Goal: Task Accomplishment & Management: Manage account settings

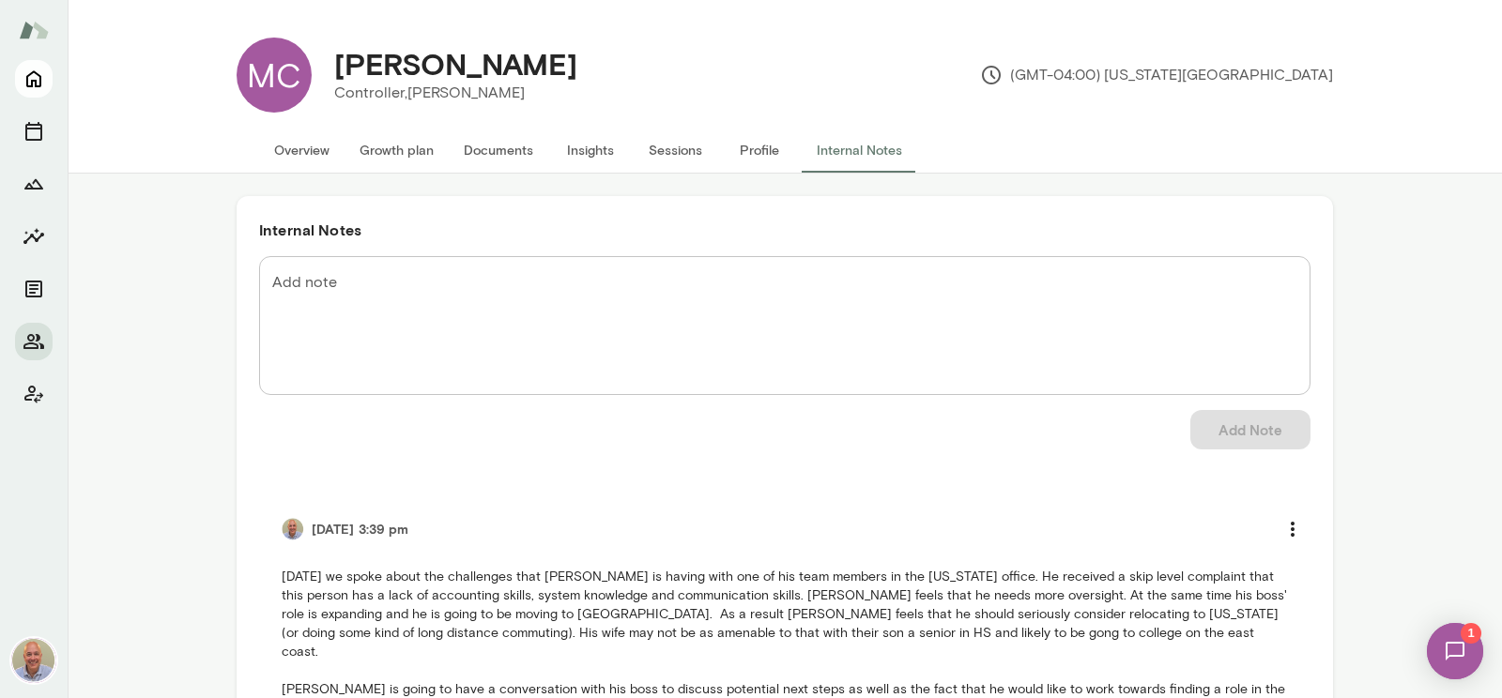
click at [34, 66] on button "Home" at bounding box center [34, 79] width 38 height 38
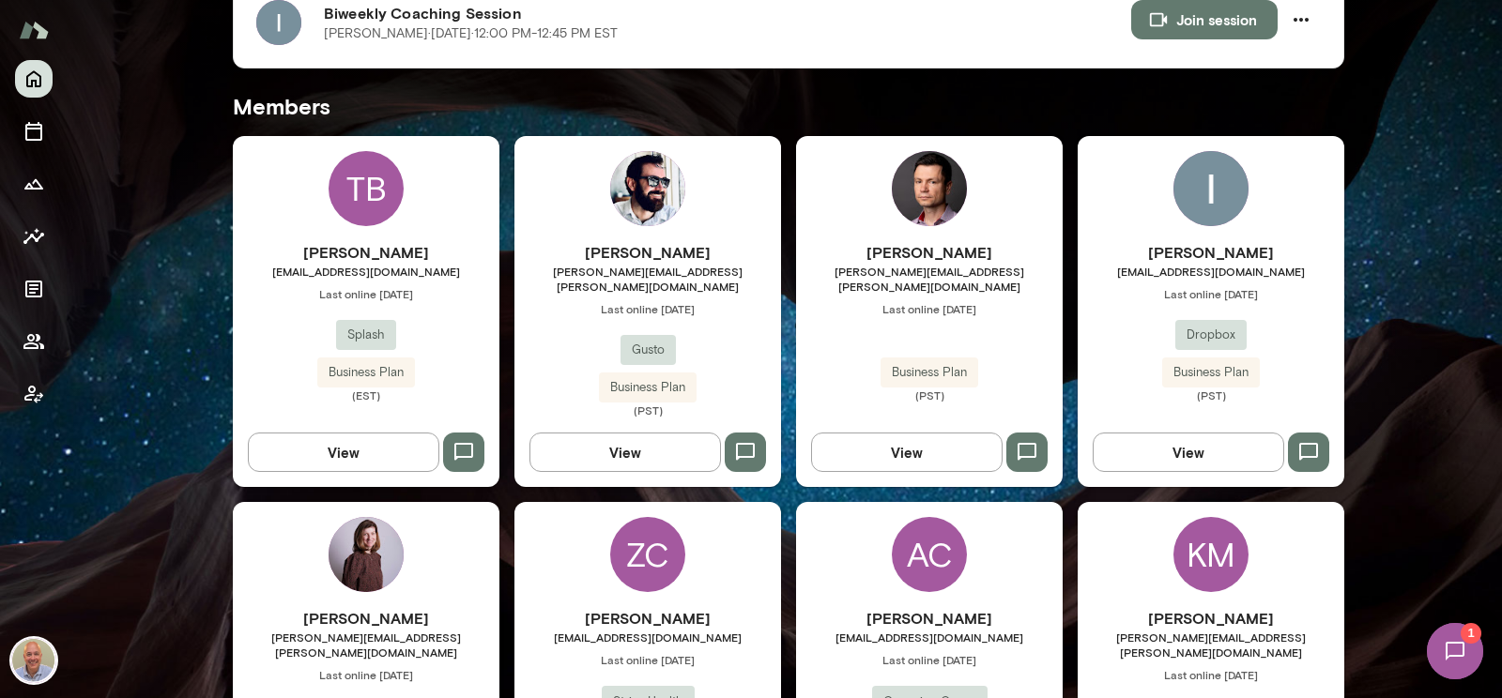
scroll to position [432, 0]
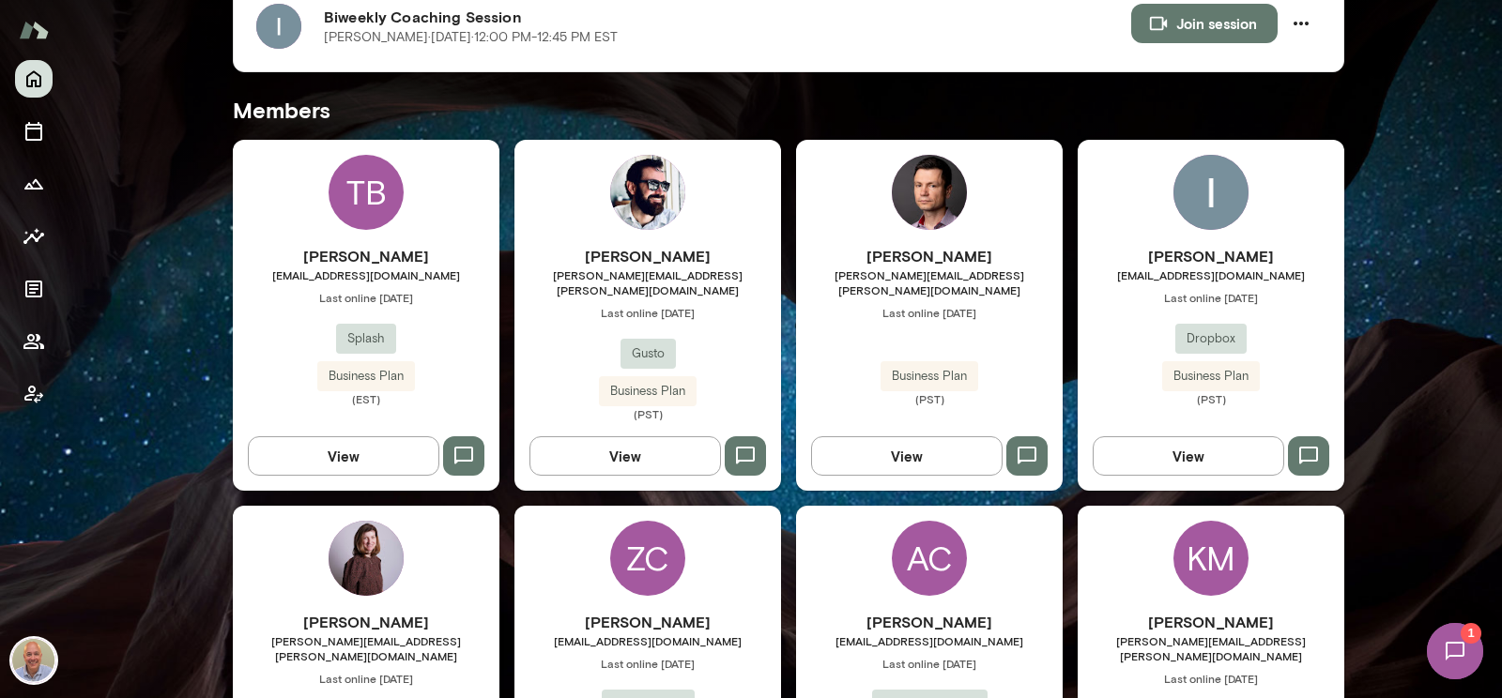
click at [1167, 226] on div "Ishaan Gupta ishaan@dropbox.com Last online September 18 Dropbox Business Plan …" at bounding box center [1210, 315] width 267 height 351
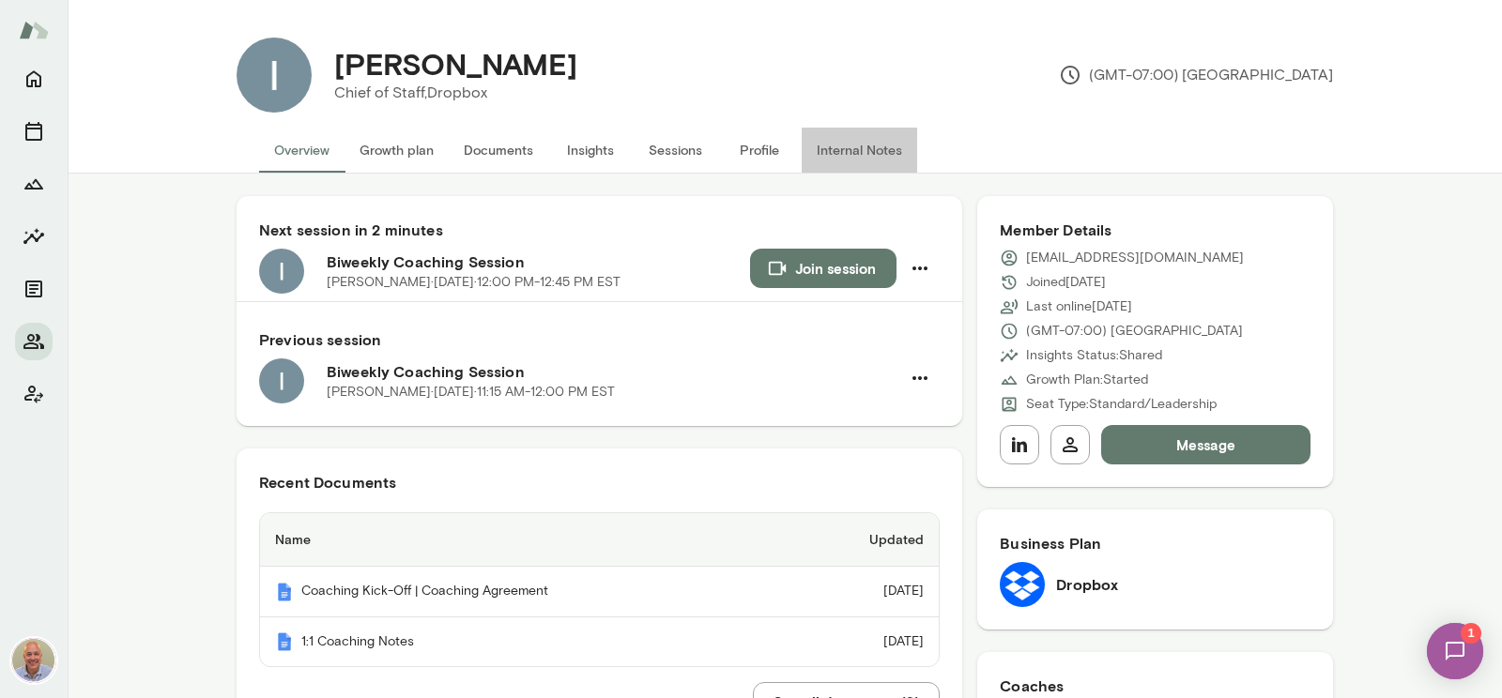
click at [833, 148] on button "Internal Notes" at bounding box center [859, 150] width 115 height 45
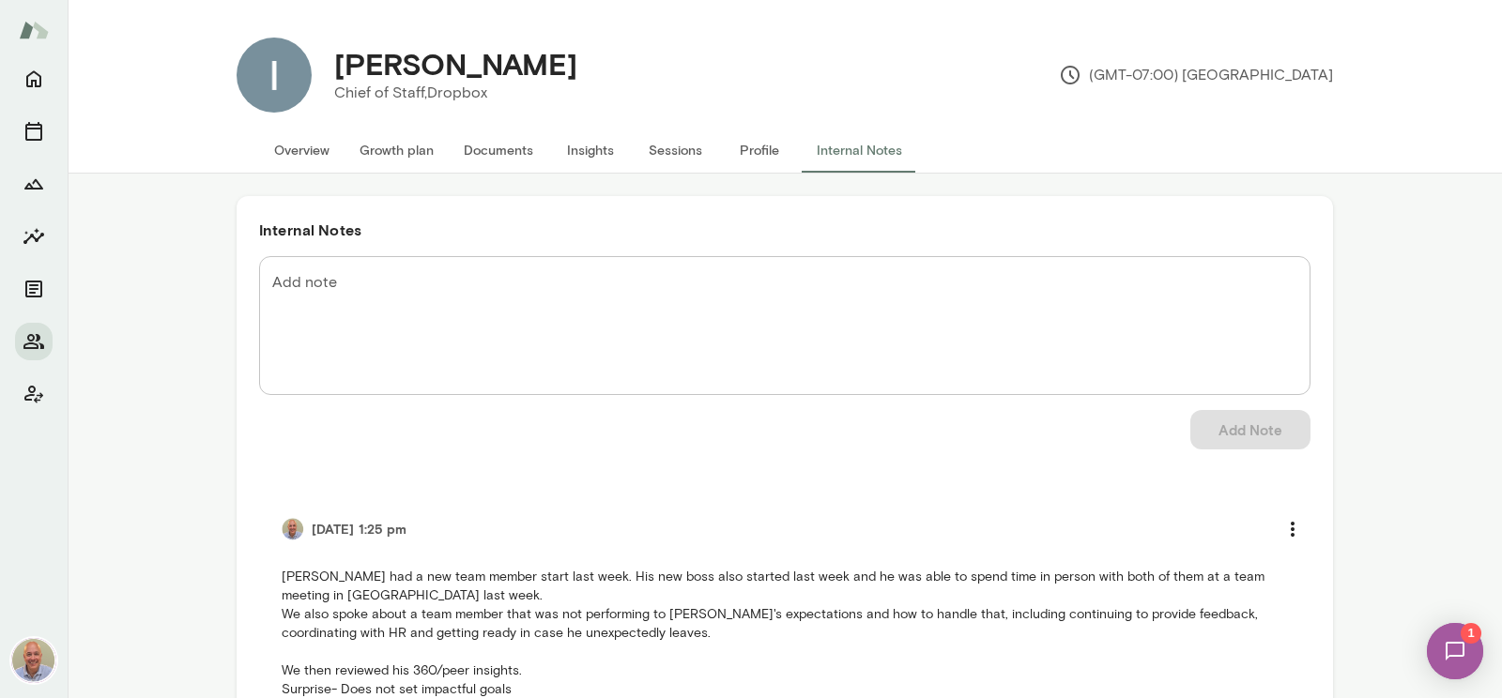
click at [451, 292] on textarea "Add note" at bounding box center [784, 326] width 1025 height 108
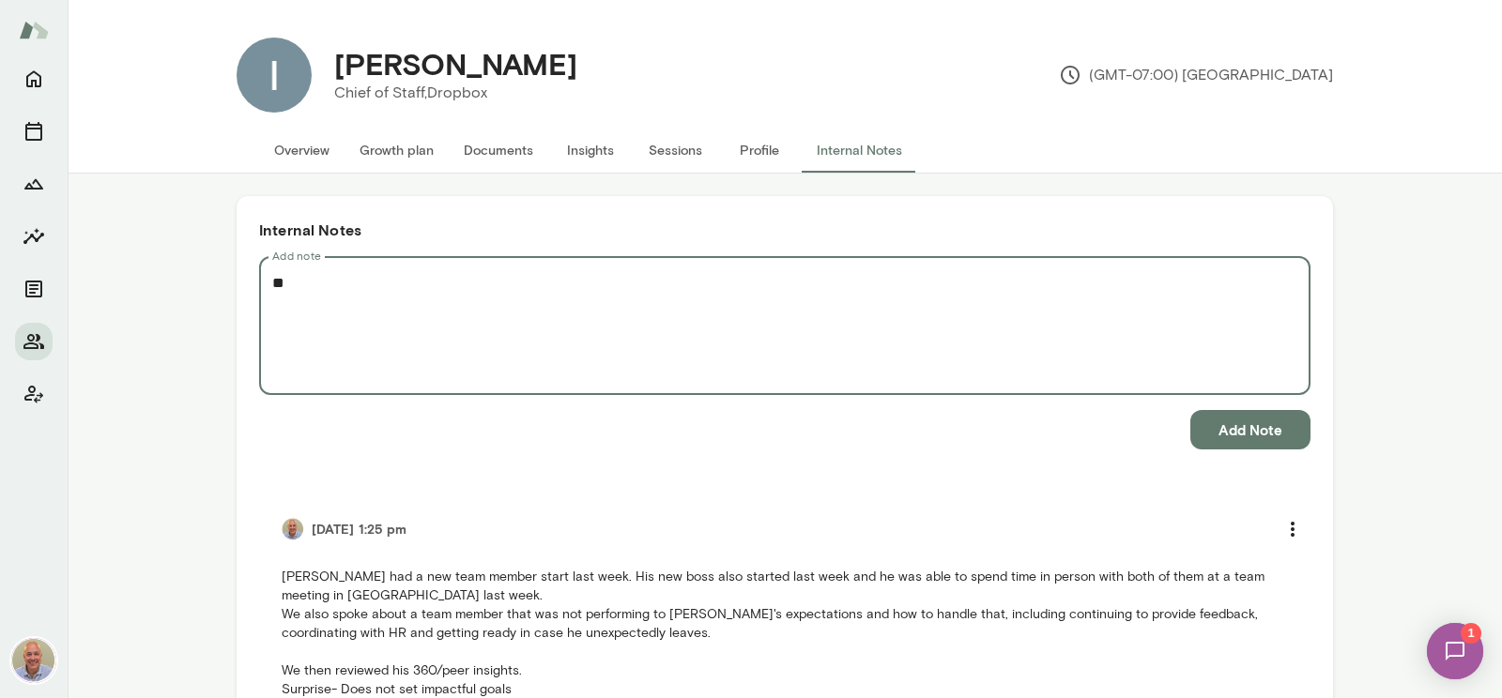
type textarea "*"
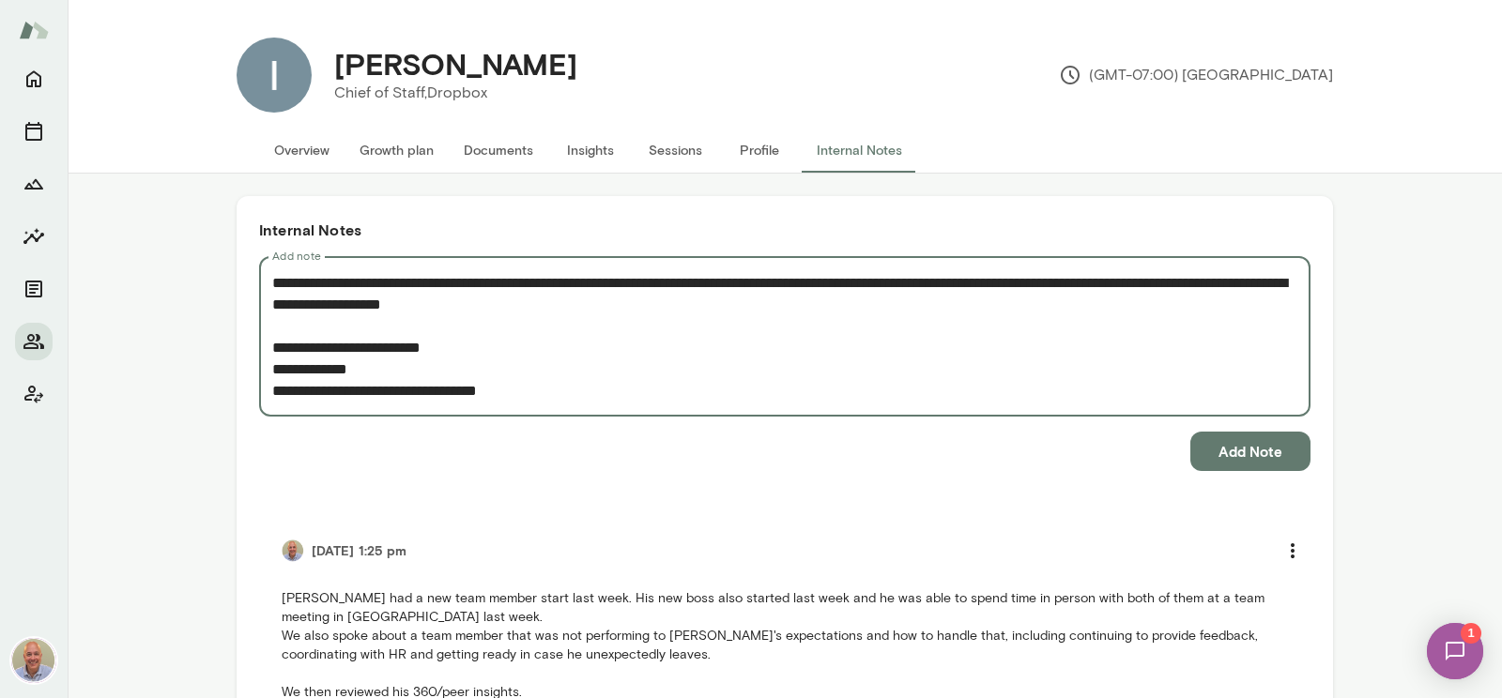
type textarea "**********"
click at [1239, 448] on button "Add Note" at bounding box center [1250, 451] width 120 height 39
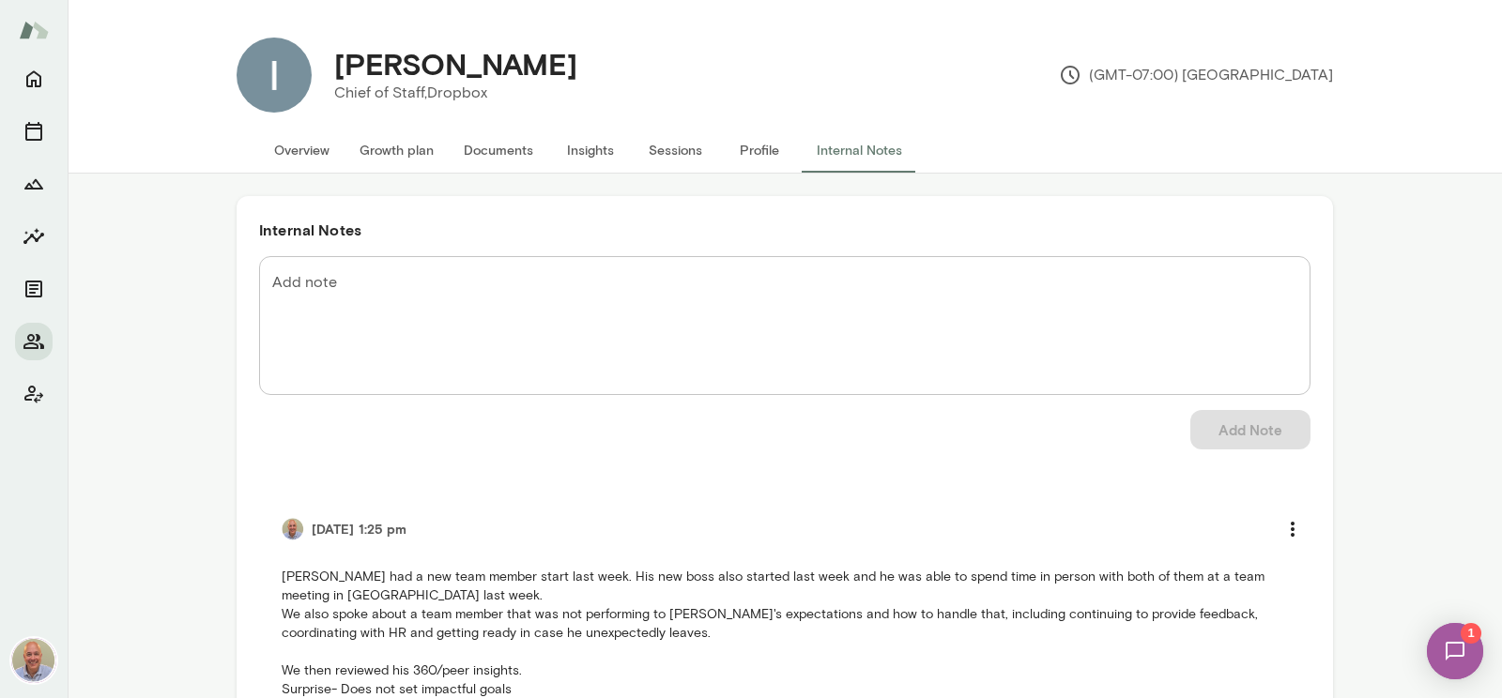
click at [1440, 662] on img at bounding box center [1454, 651] width 77 height 77
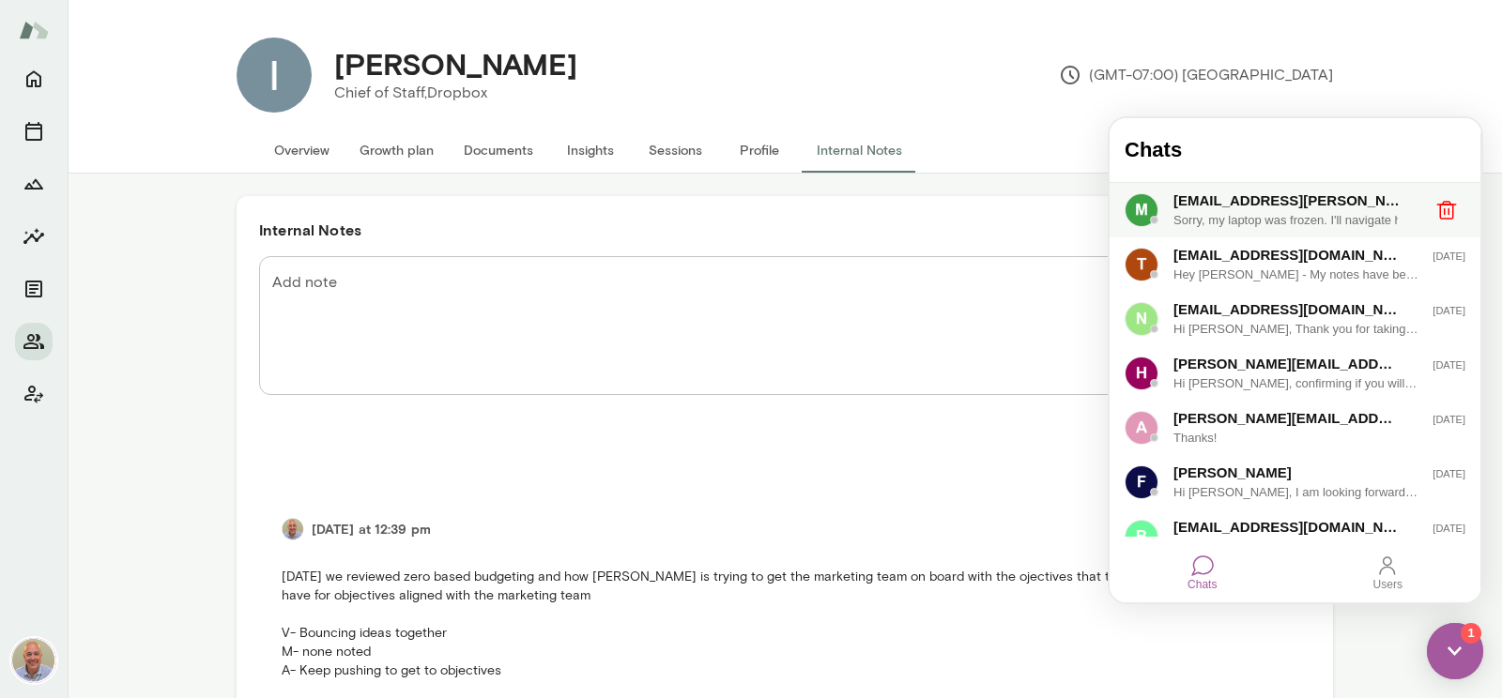
click at [1256, 232] on div "mcho@krafton.com Monday Sorry, my laptop was frozen. I'll navigate how to do th…" at bounding box center [1294, 210] width 371 height 54
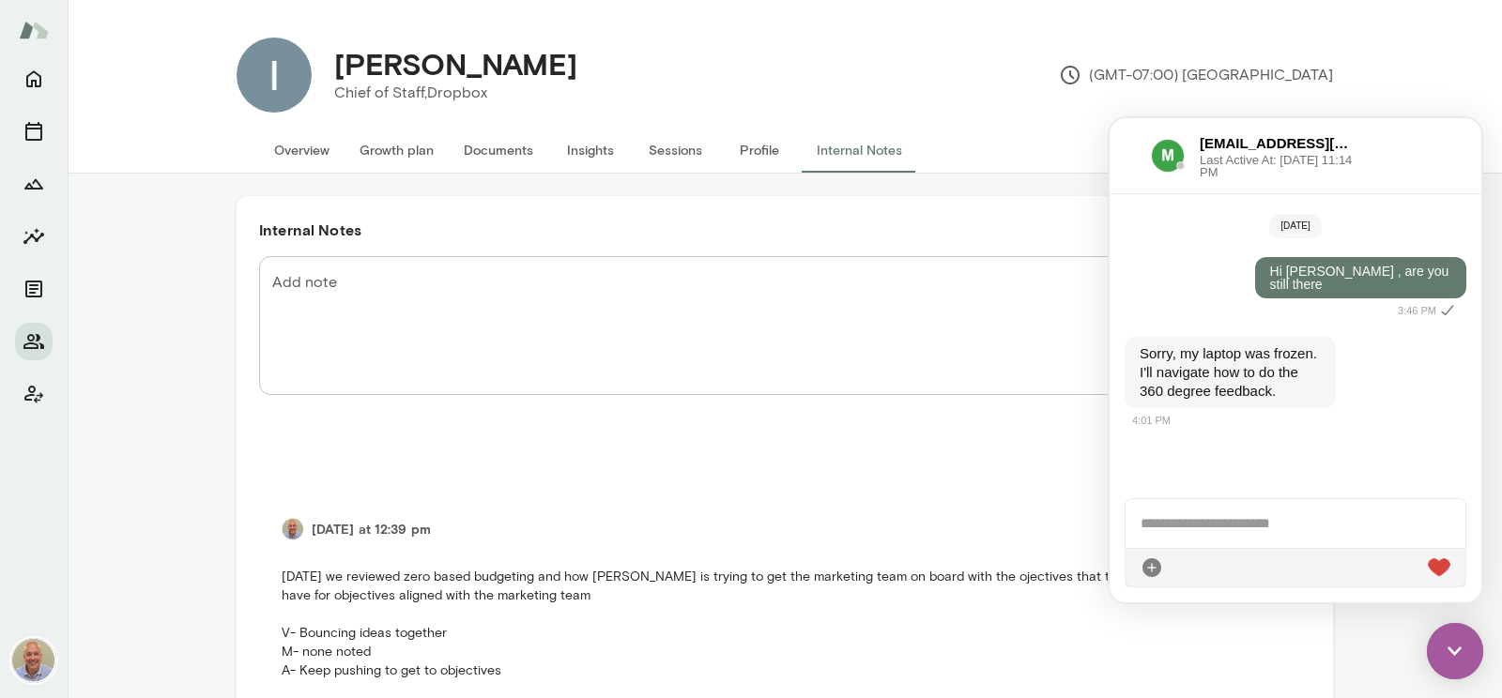
click at [1058, 435] on div "Add Note" at bounding box center [784, 429] width 1051 height 39
click at [1409, 64] on div "Ishaan Gupta Chief of Staff, Dropbox (GMT-07:00) Los Angeles Overview Growth pl…" at bounding box center [785, 87] width 1434 height 174
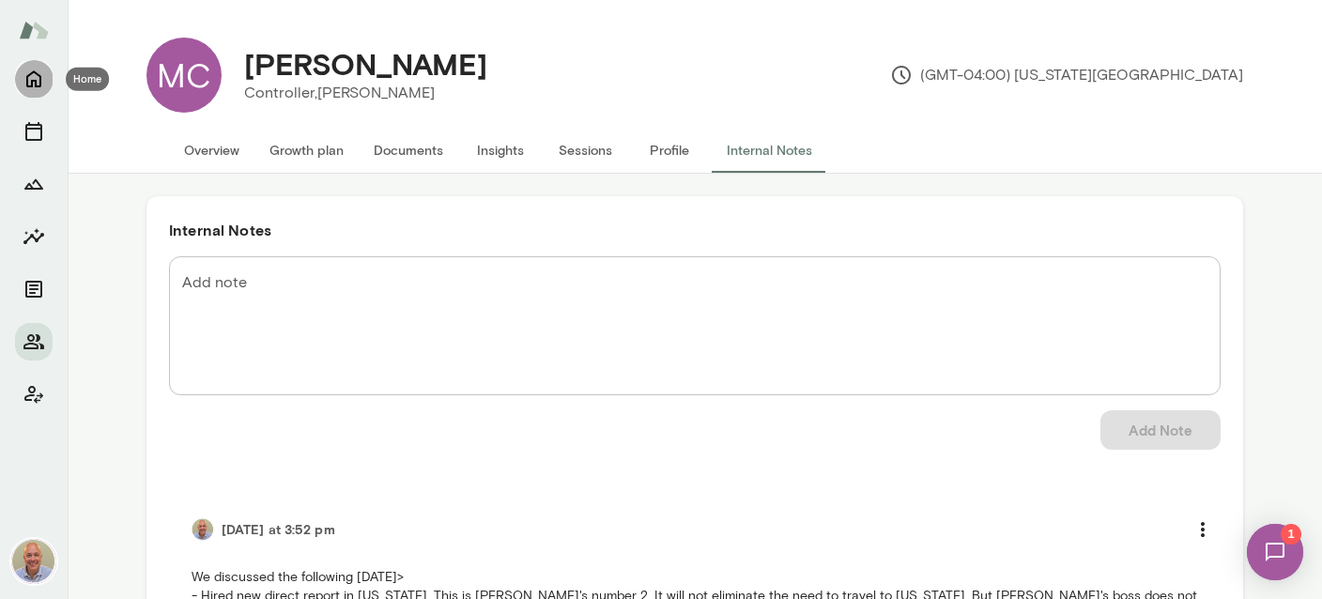
click at [42, 78] on icon "Home" at bounding box center [34, 79] width 23 height 23
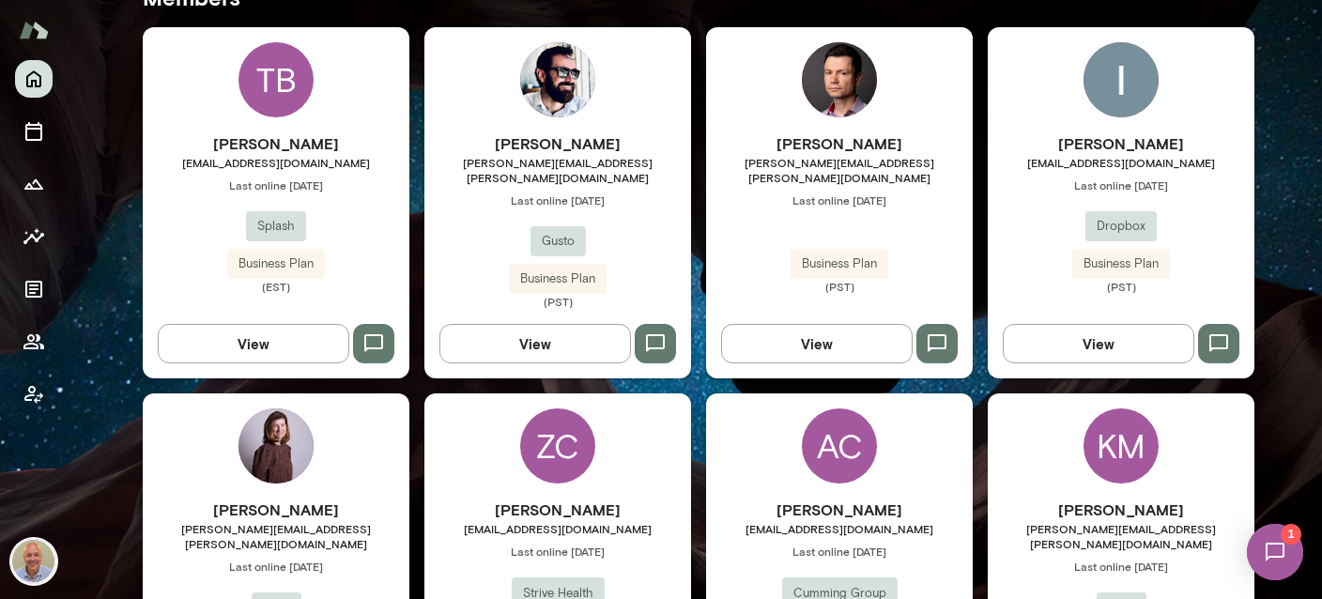
scroll to position [446, 0]
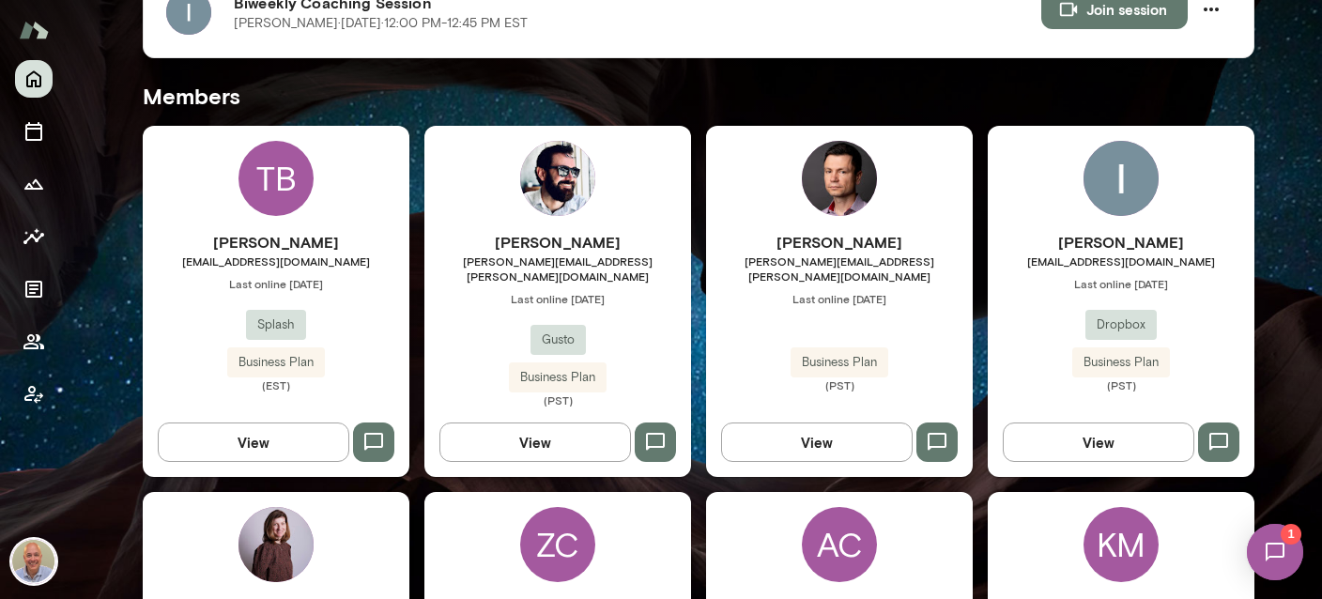
click at [1144, 220] on div "Ishaan Gupta ishaan@dropbox.com Last online September 18 Dropbox Business Plan …" at bounding box center [1120, 301] width 267 height 351
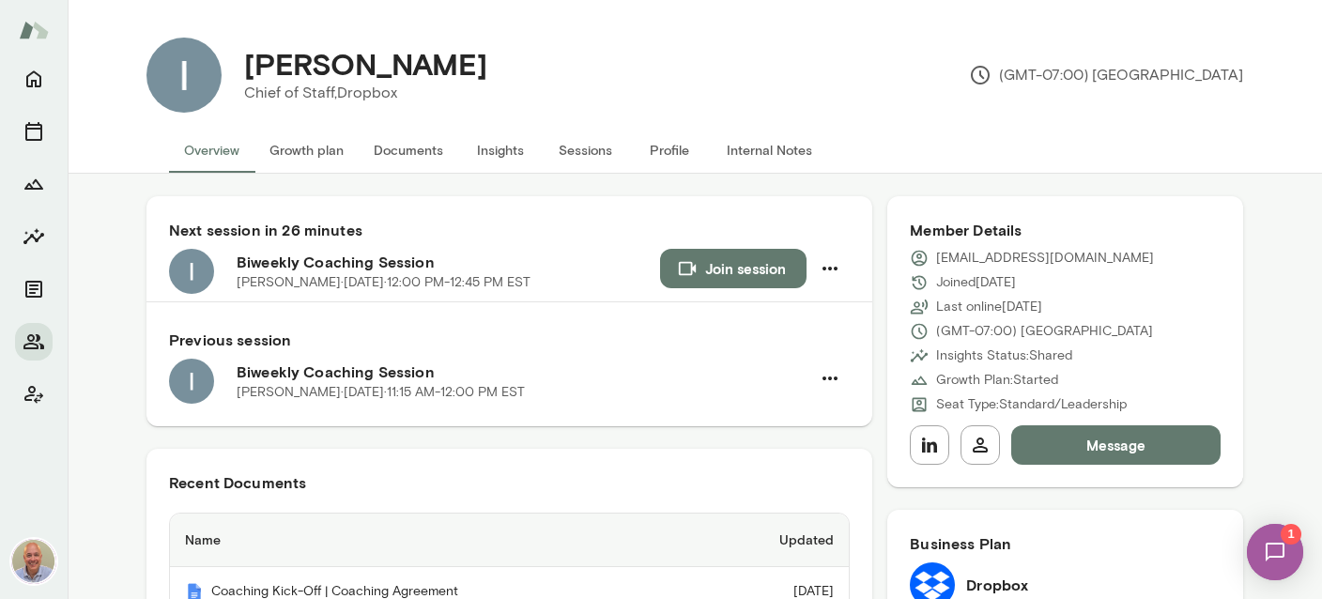
click at [430, 151] on button "Documents" at bounding box center [408, 150] width 99 height 45
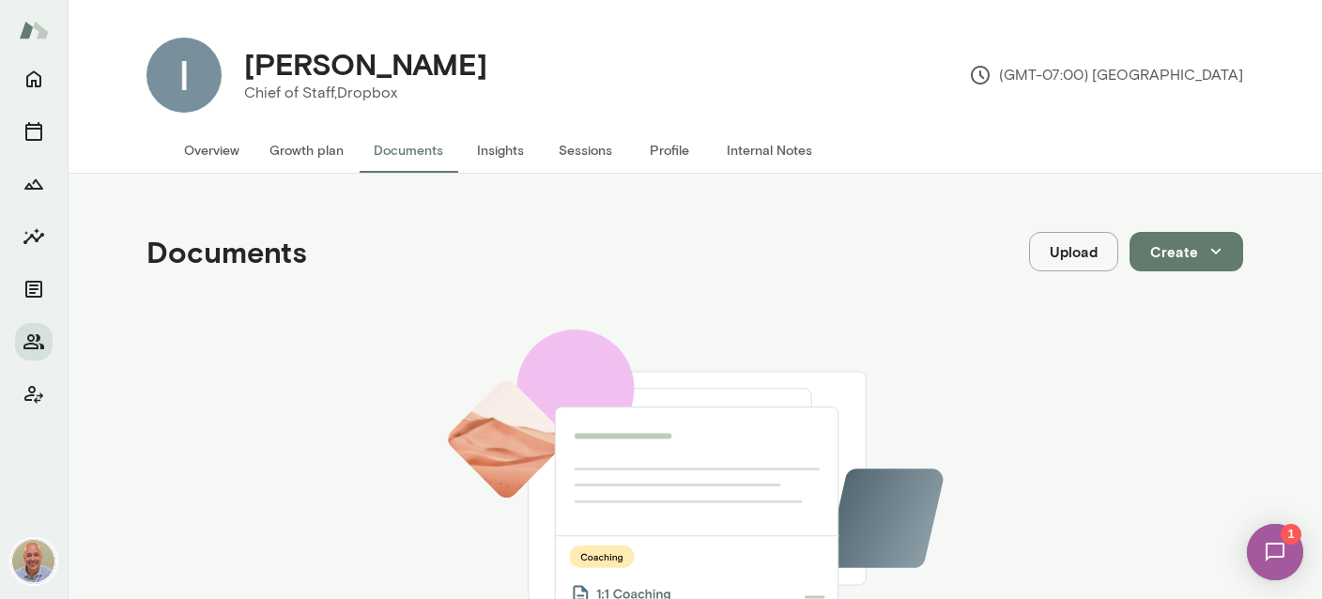
click at [499, 153] on button "Insights" at bounding box center [500, 150] width 84 height 45
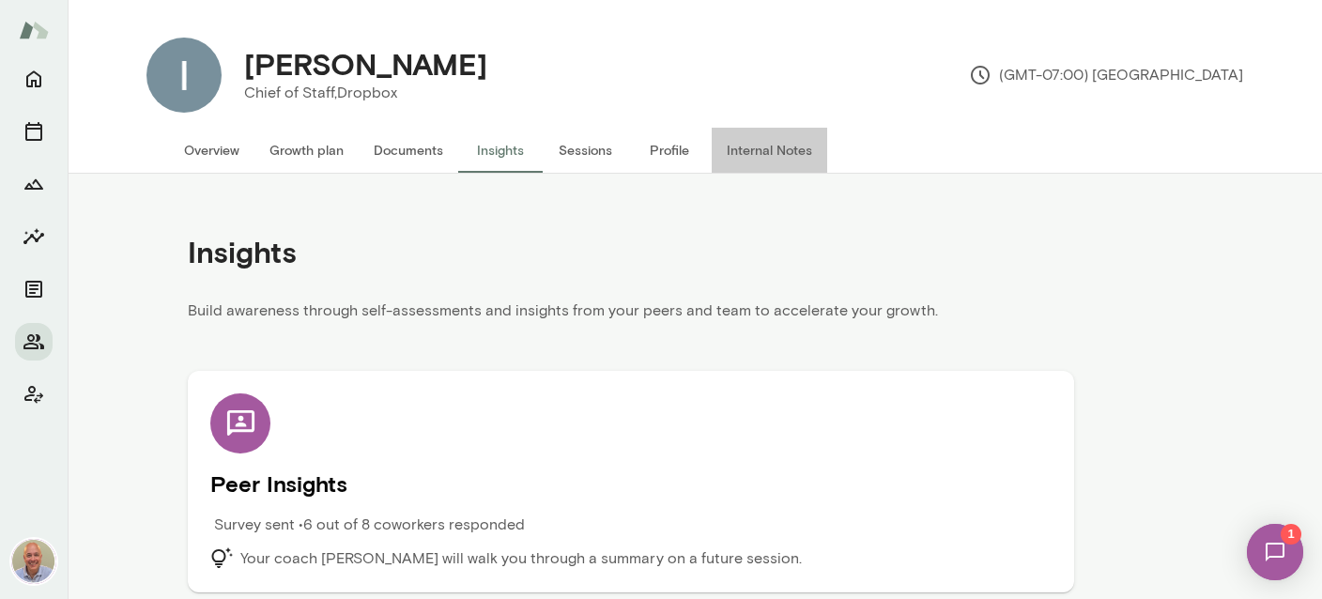
click at [775, 150] on button "Internal Notes" at bounding box center [768, 150] width 115 height 45
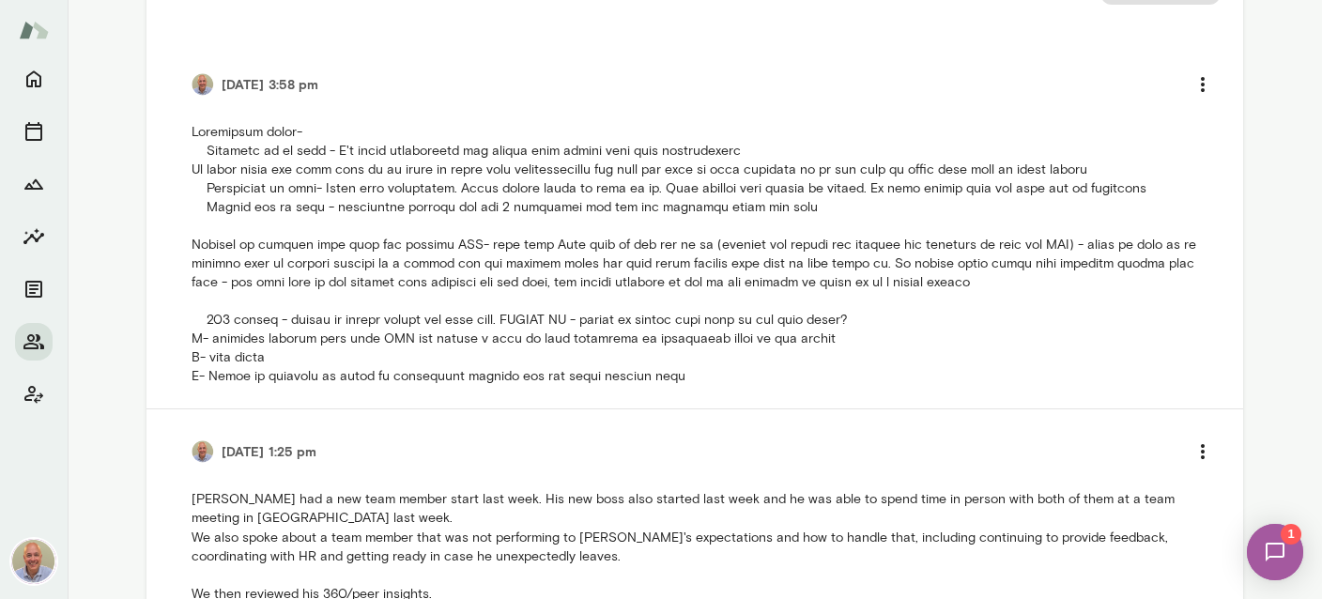
scroll to position [446, 0]
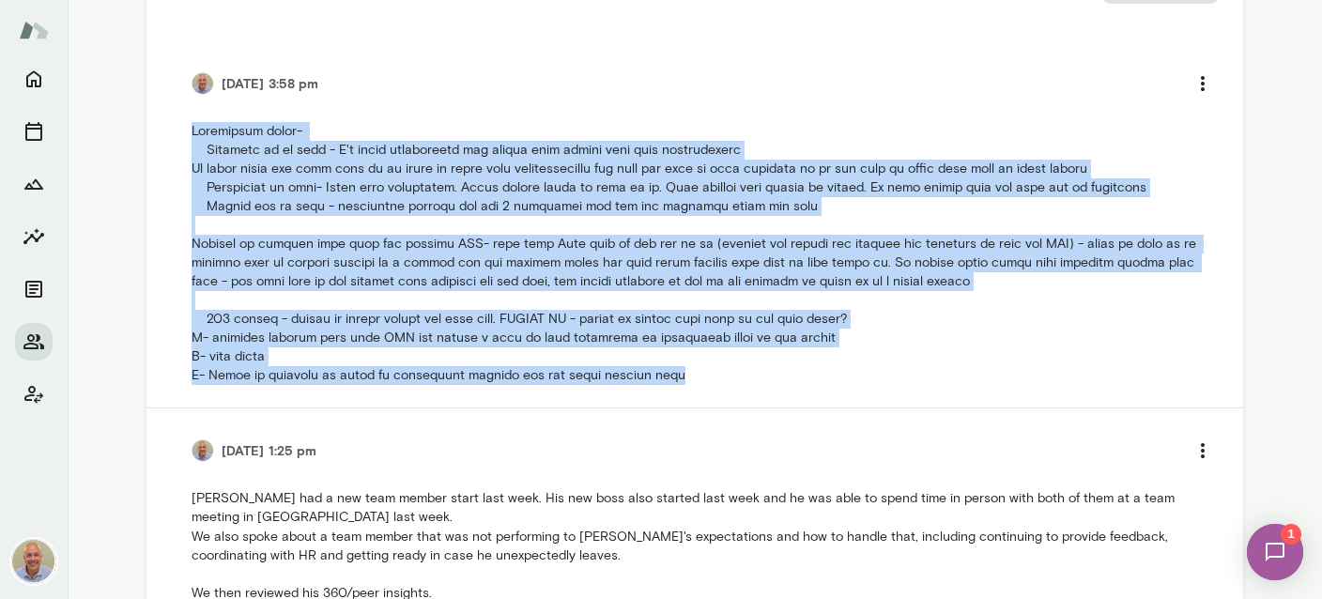
drag, startPoint x: 676, startPoint y: 383, endPoint x: 192, endPoint y: 136, distance: 542.8
click at [192, 136] on p at bounding box center [694, 253] width 1006 height 263
copy p "Discussion today- Layering of my role - I'm still responsible for things that s…"
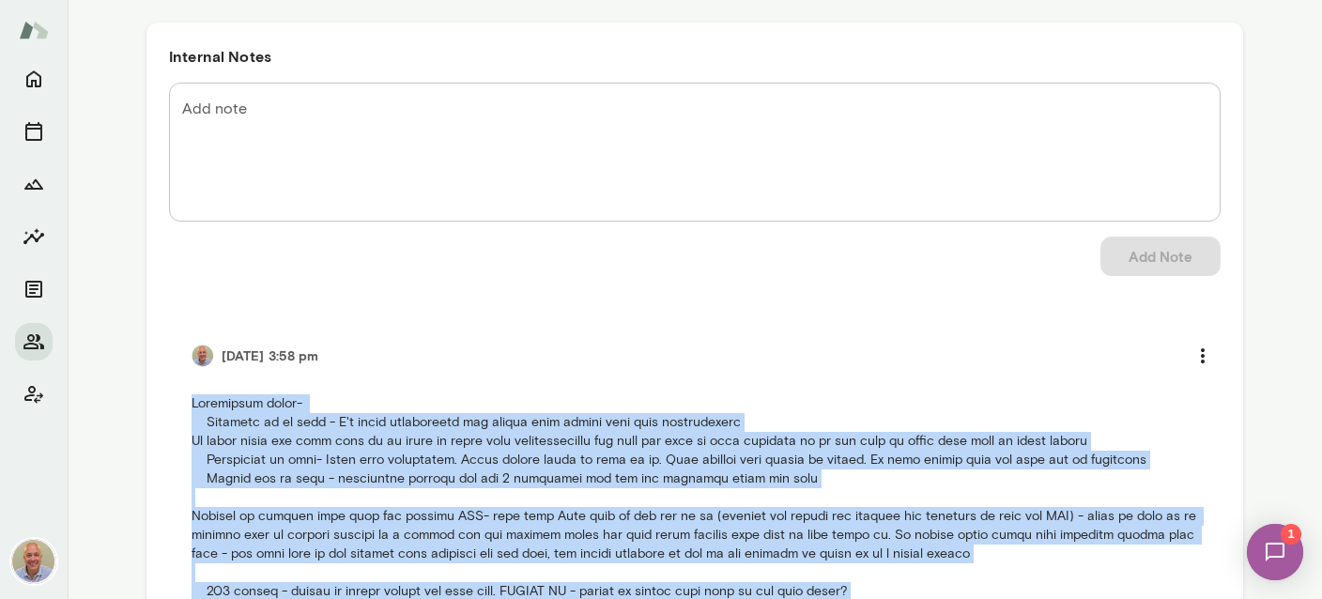
scroll to position [0, 0]
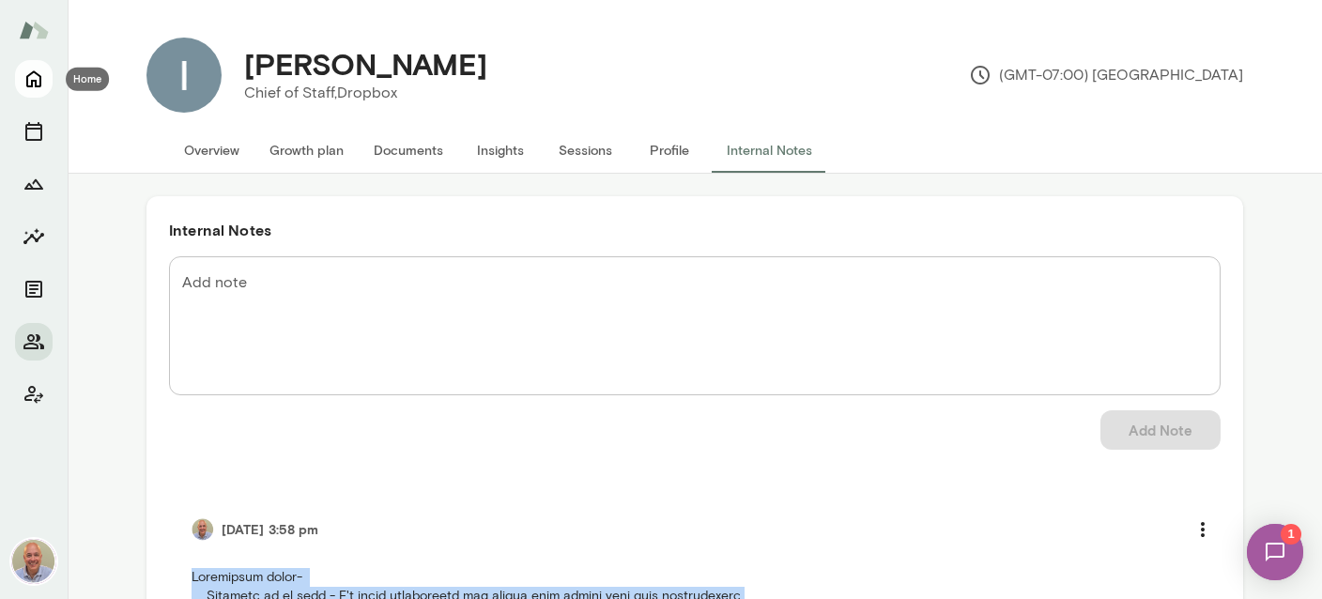
click at [37, 81] on icon "Home" at bounding box center [33, 79] width 15 height 17
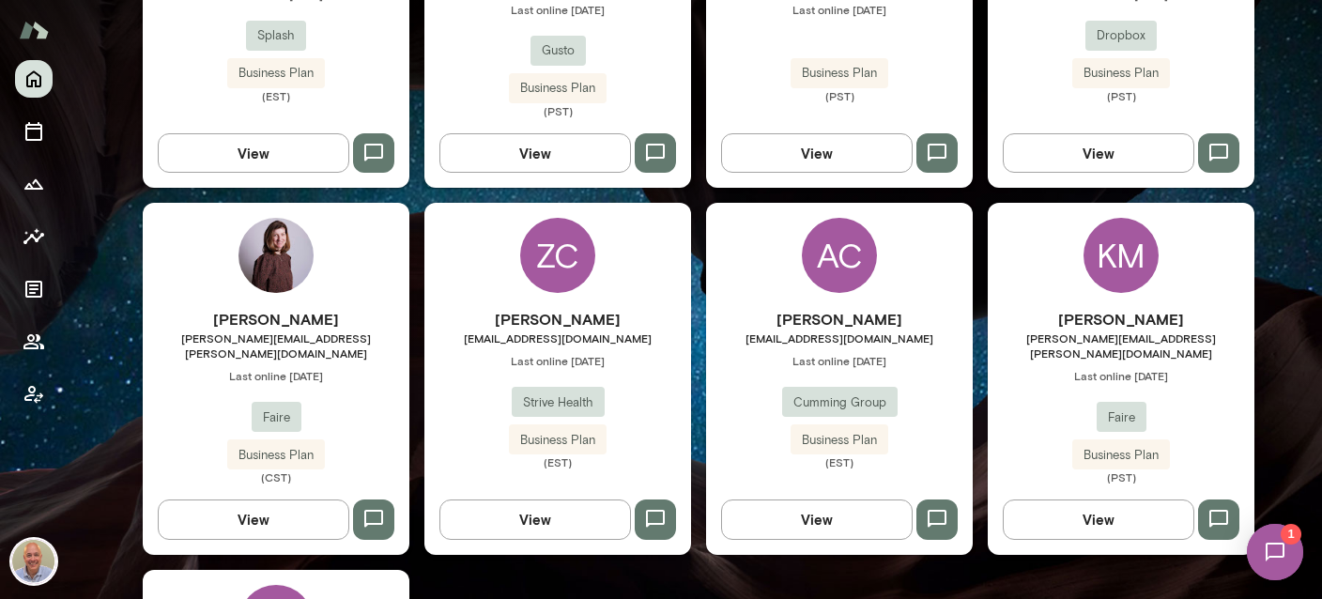
scroll to position [780, 0]
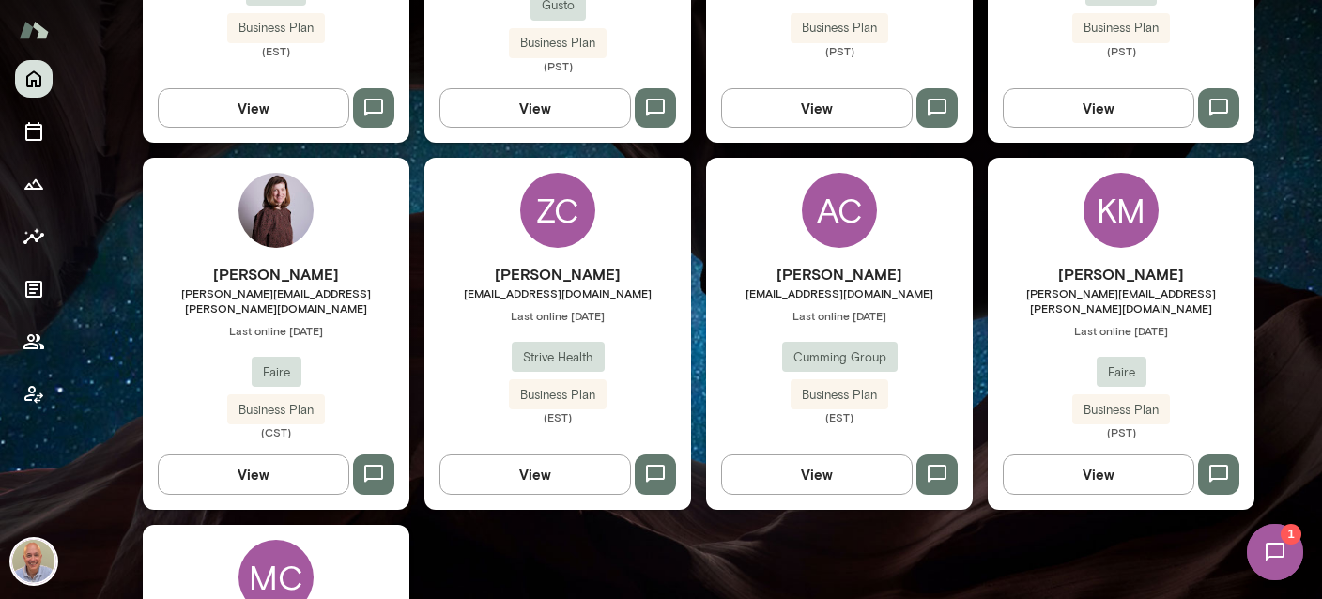
click at [624, 209] on div "ZC Zachary Chesson zchesson@strivehealth.com Last online September 18 Strive He…" at bounding box center [557, 333] width 267 height 351
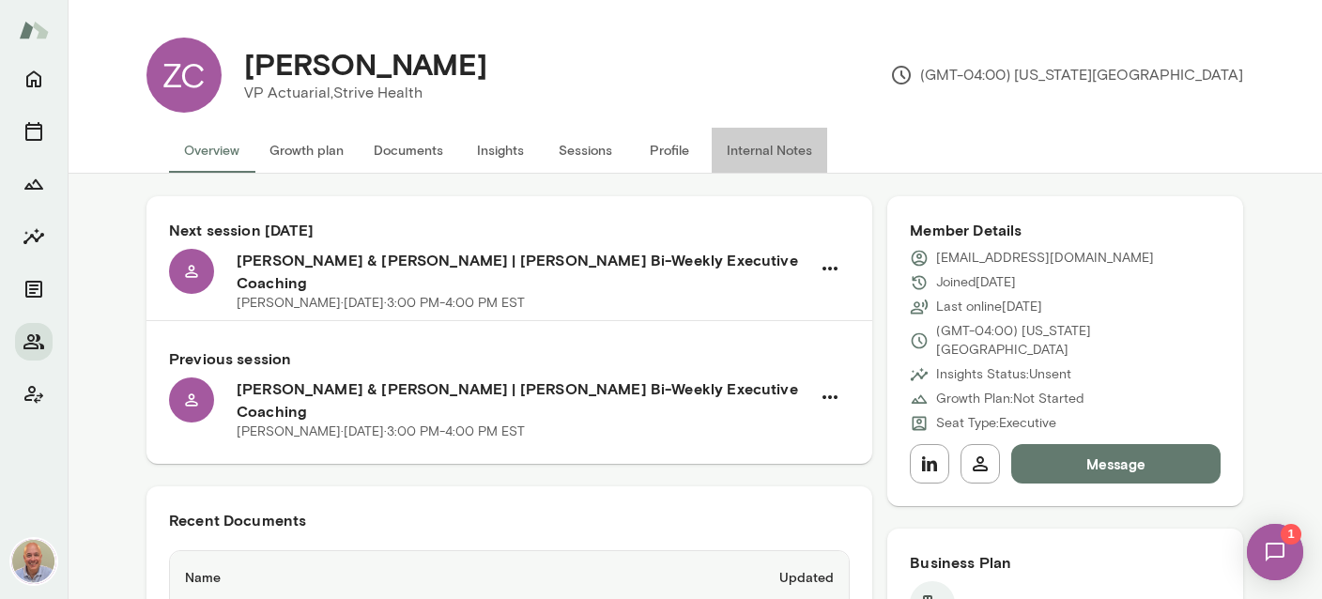
click at [771, 156] on button "Internal Notes" at bounding box center [768, 150] width 115 height 45
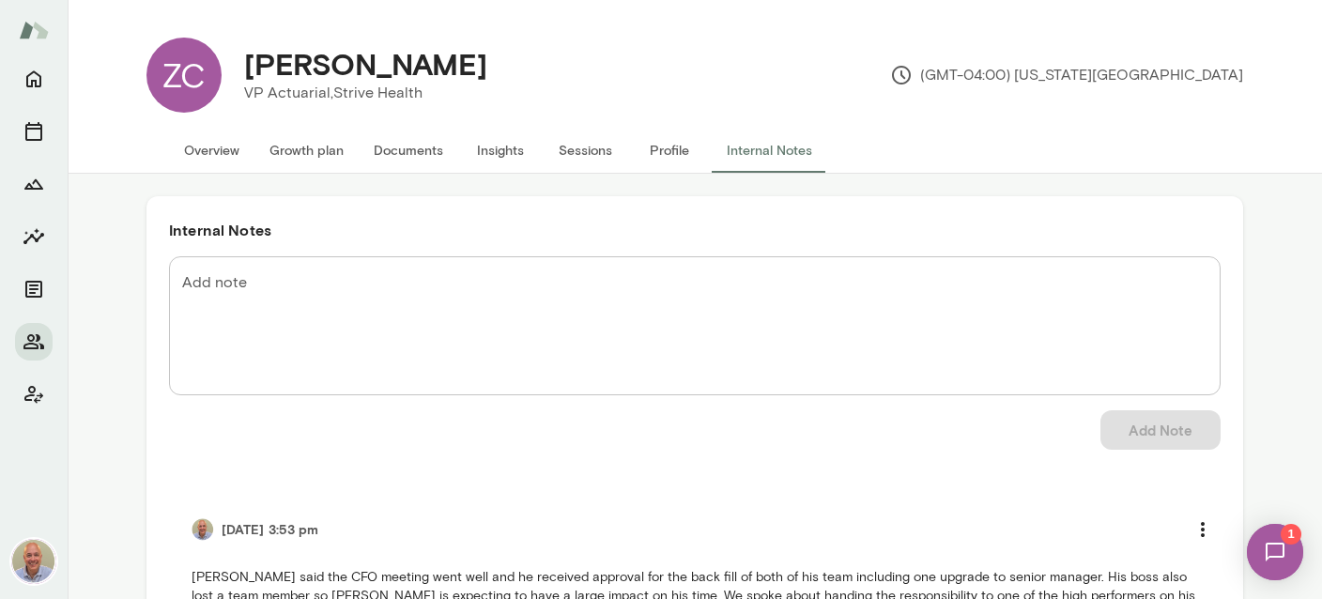
click at [390, 308] on textarea "Add note" at bounding box center [694, 326] width 1025 height 108
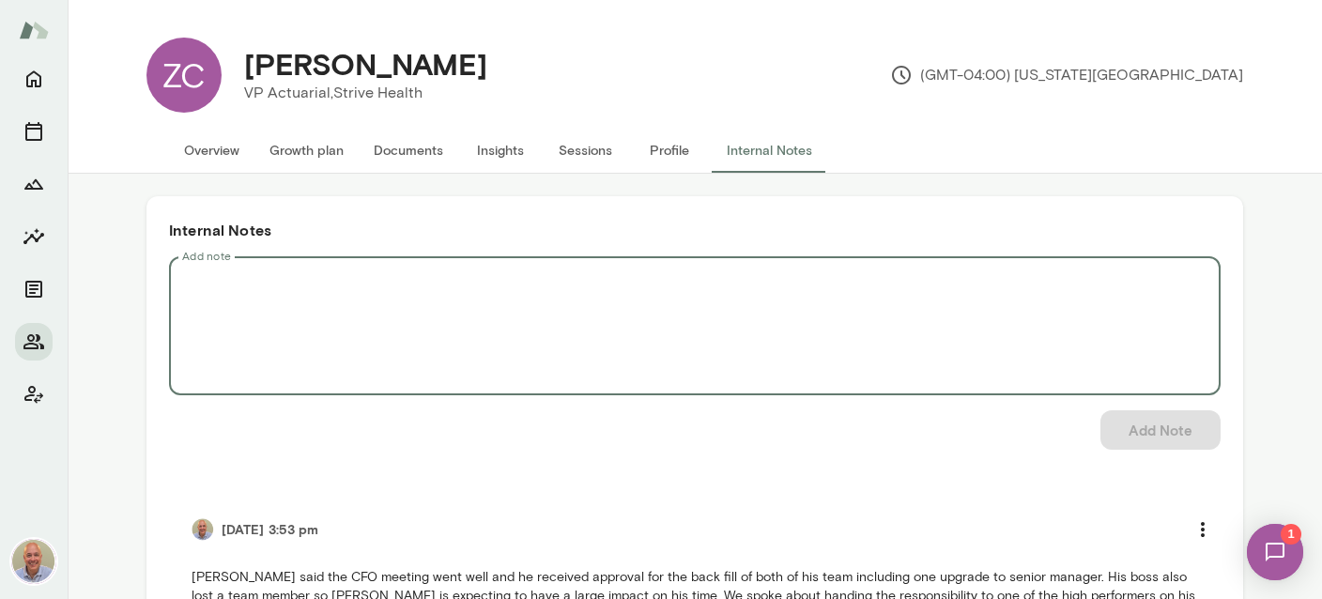
paste textarea "**********"
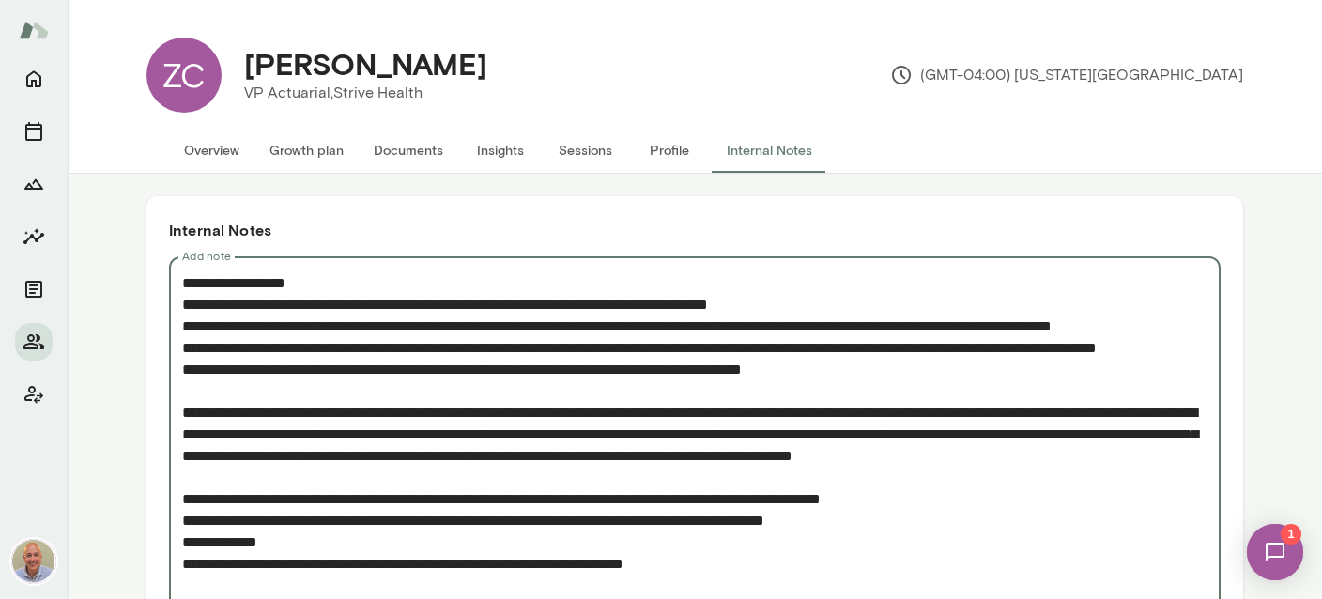
scroll to position [16, 0]
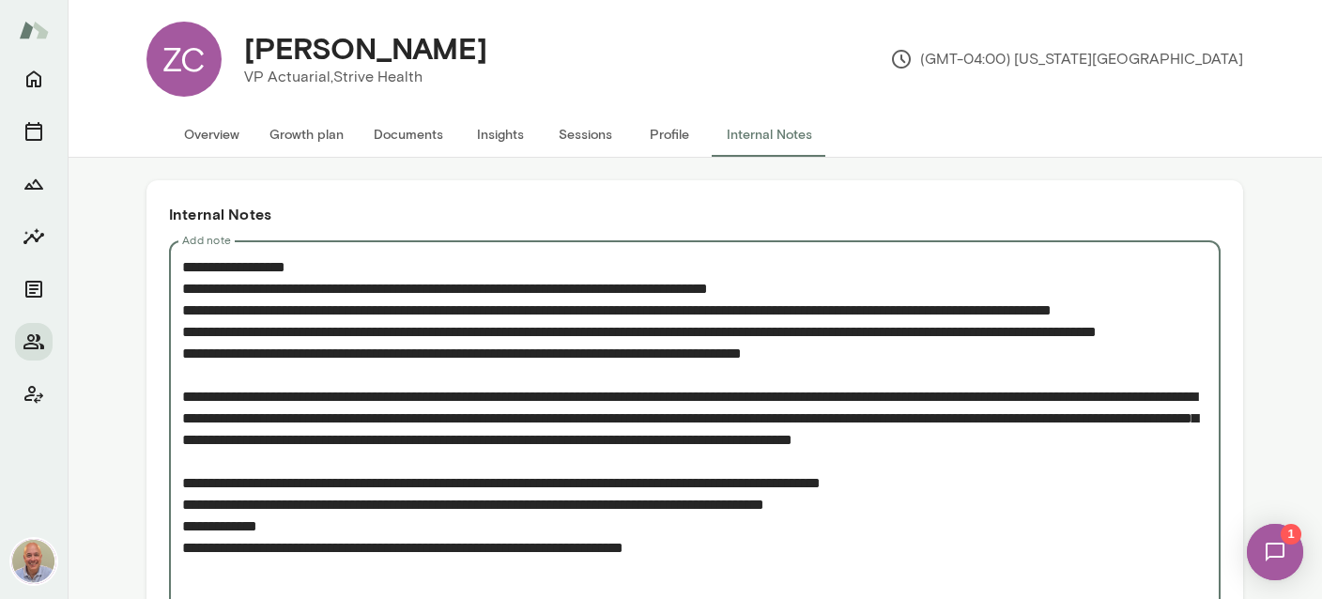
drag, startPoint x: 256, startPoint y: 262, endPoint x: 297, endPoint y: 259, distance: 40.5
click at [297, 259] on textarea "Add note" at bounding box center [694, 428] width 1025 height 345
type textarea "**********"
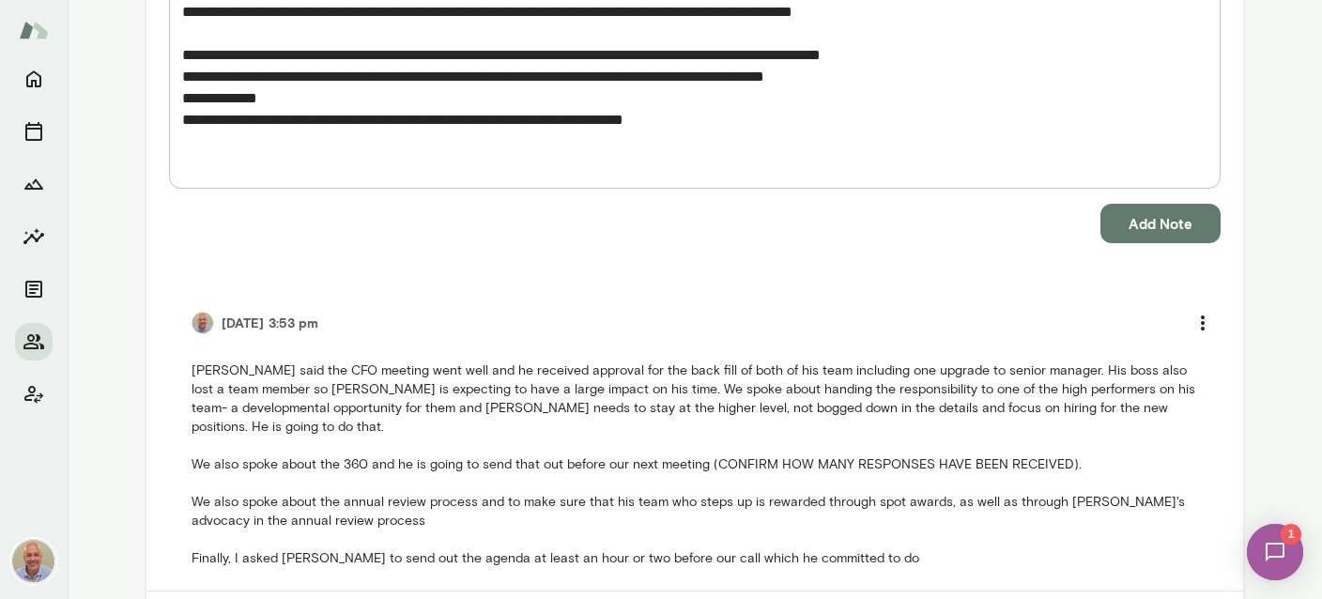
scroll to position [558, 0]
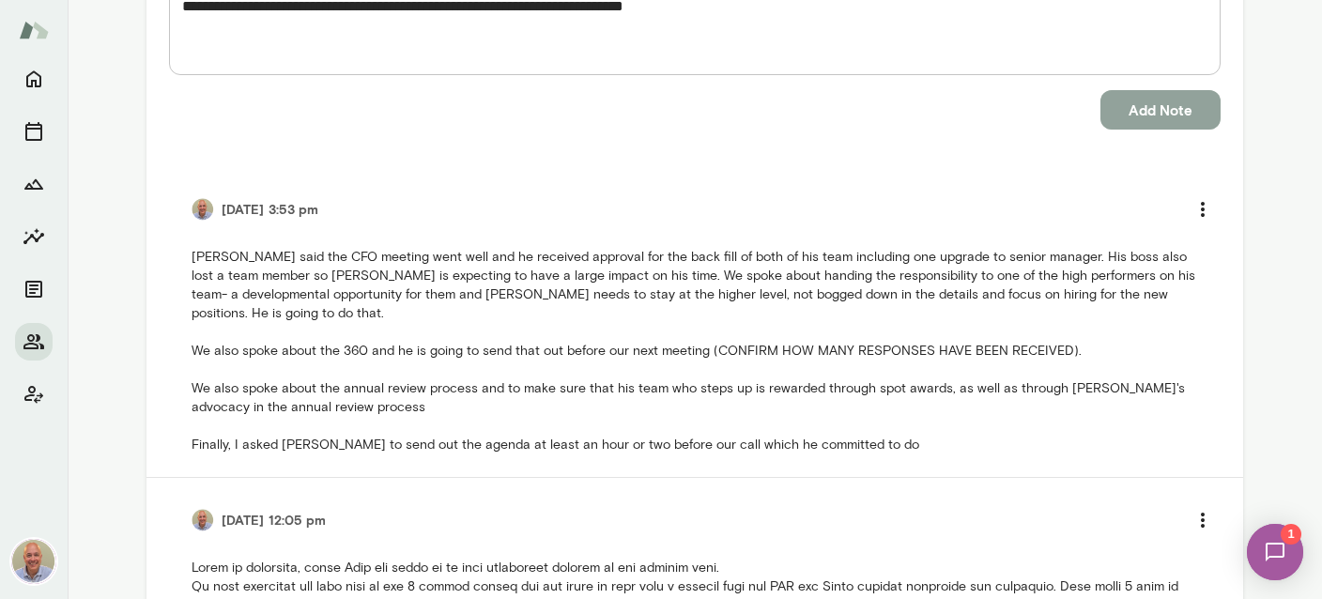
click at [1172, 110] on button "Add Note" at bounding box center [1160, 109] width 120 height 39
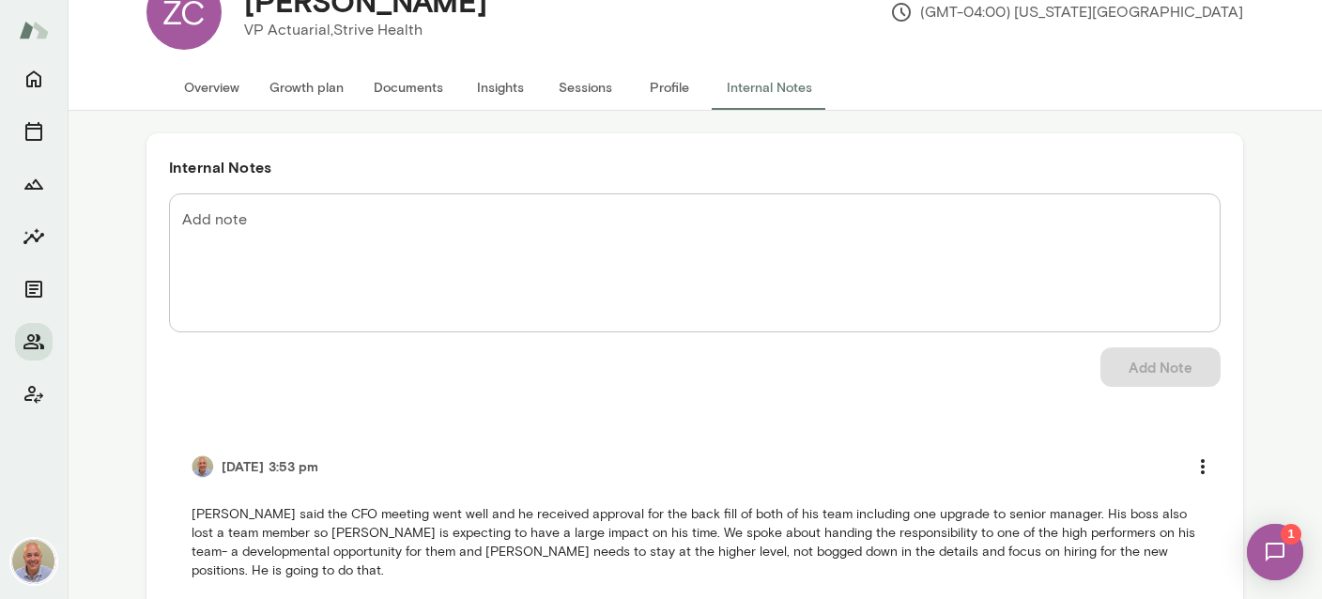
scroll to position [0, 0]
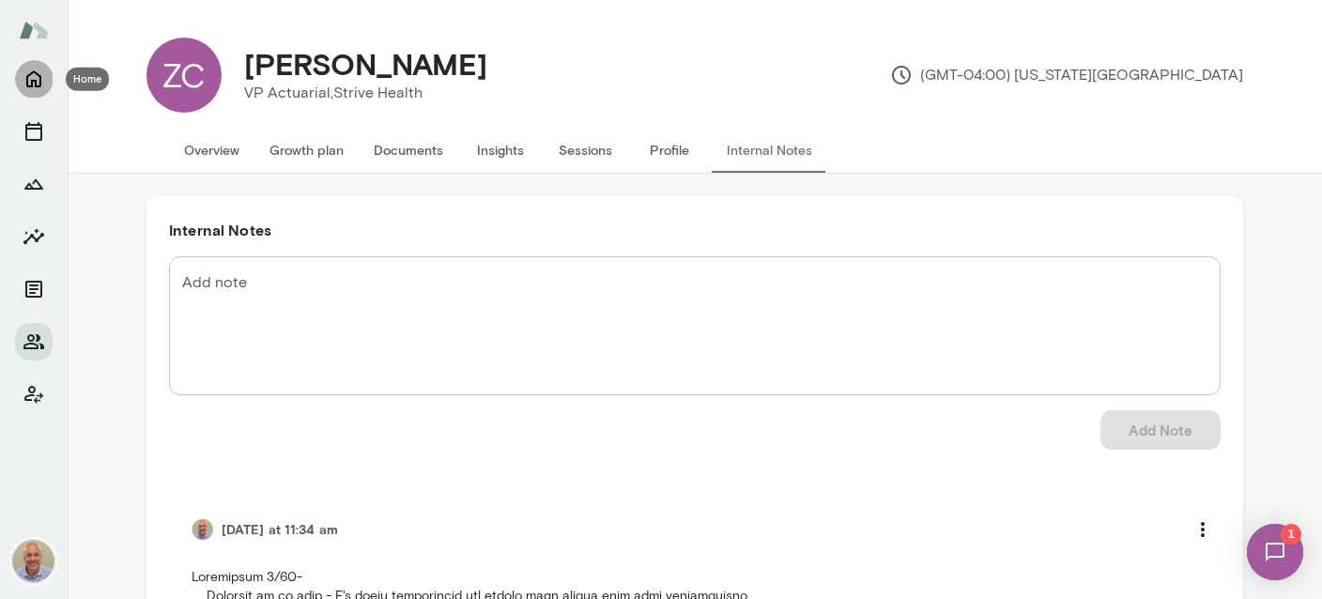
click at [23, 74] on icon "Home" at bounding box center [34, 79] width 23 height 23
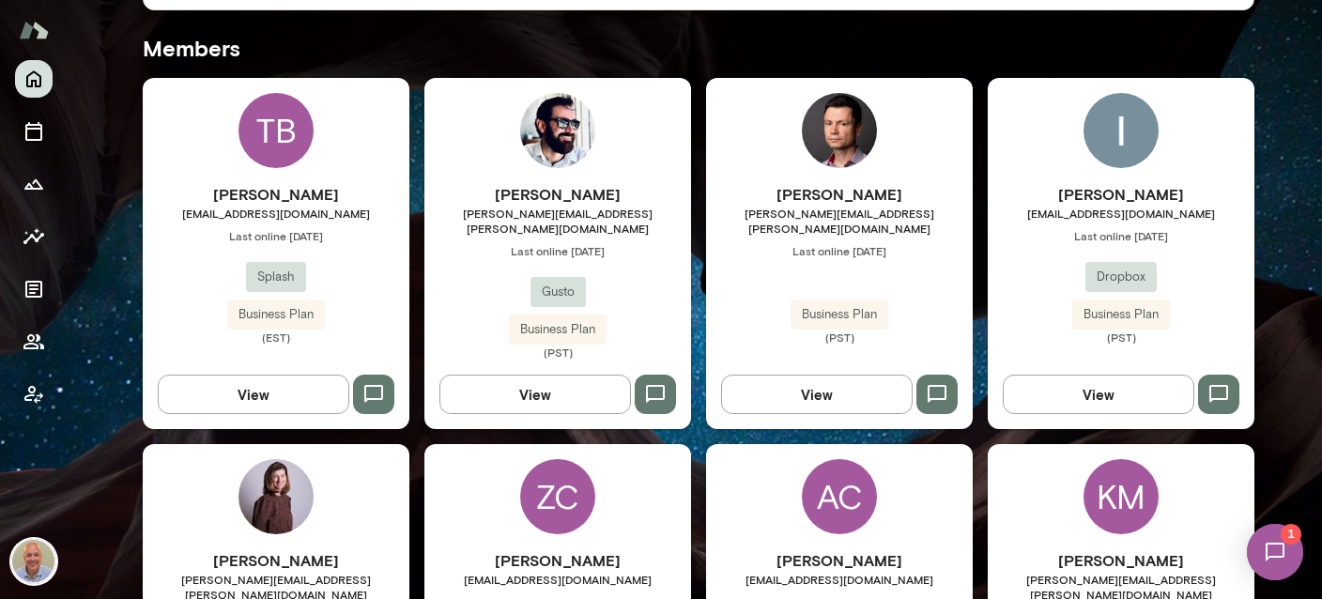
scroll to position [558, 0]
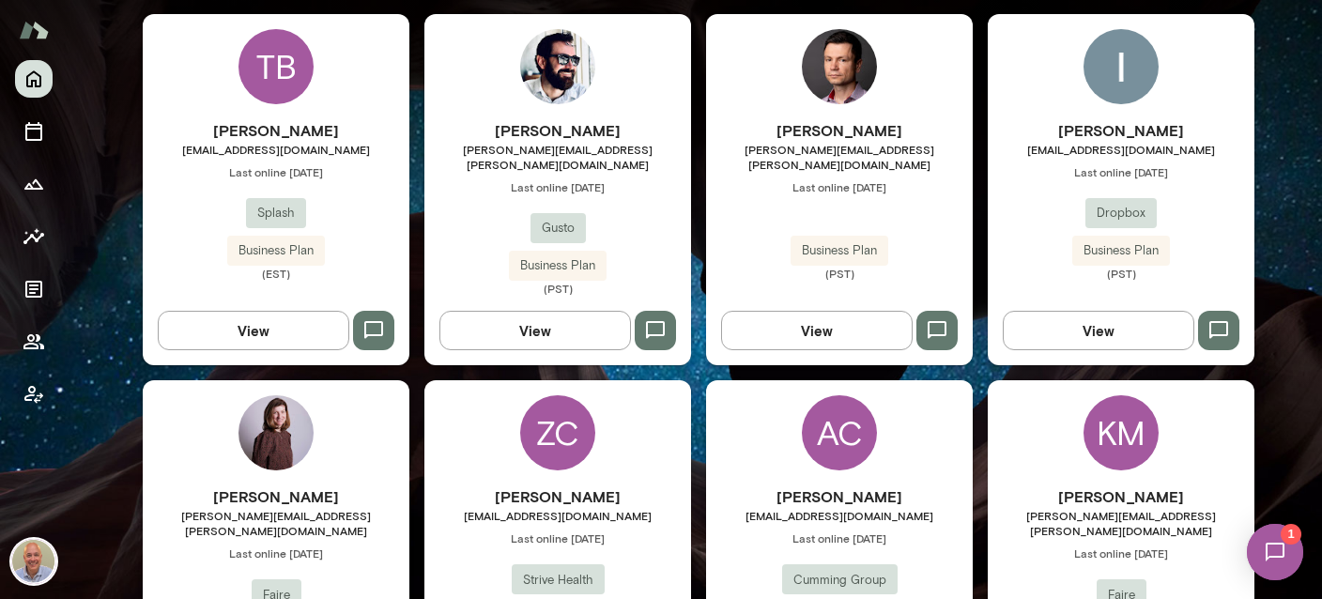
click at [1203, 115] on div "Ishaan Gupta ishaan@dropbox.com Last online September 18 Dropbox Business Plan …" at bounding box center [1120, 189] width 267 height 351
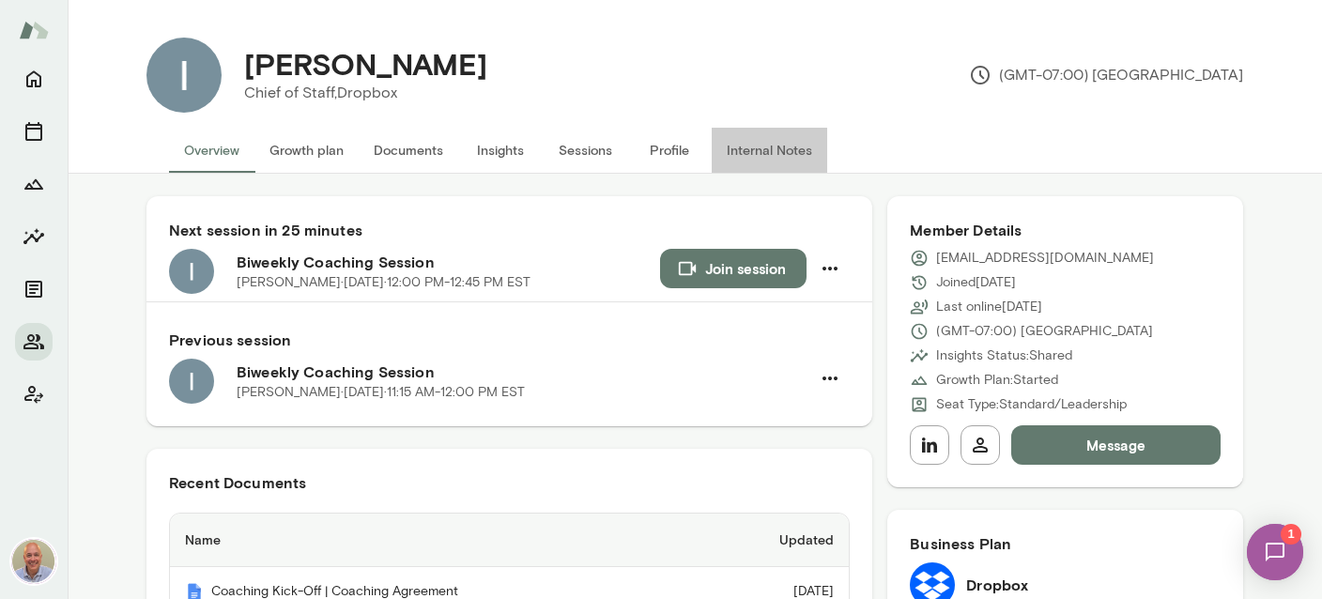
click at [750, 156] on button "Internal Notes" at bounding box center [768, 150] width 115 height 45
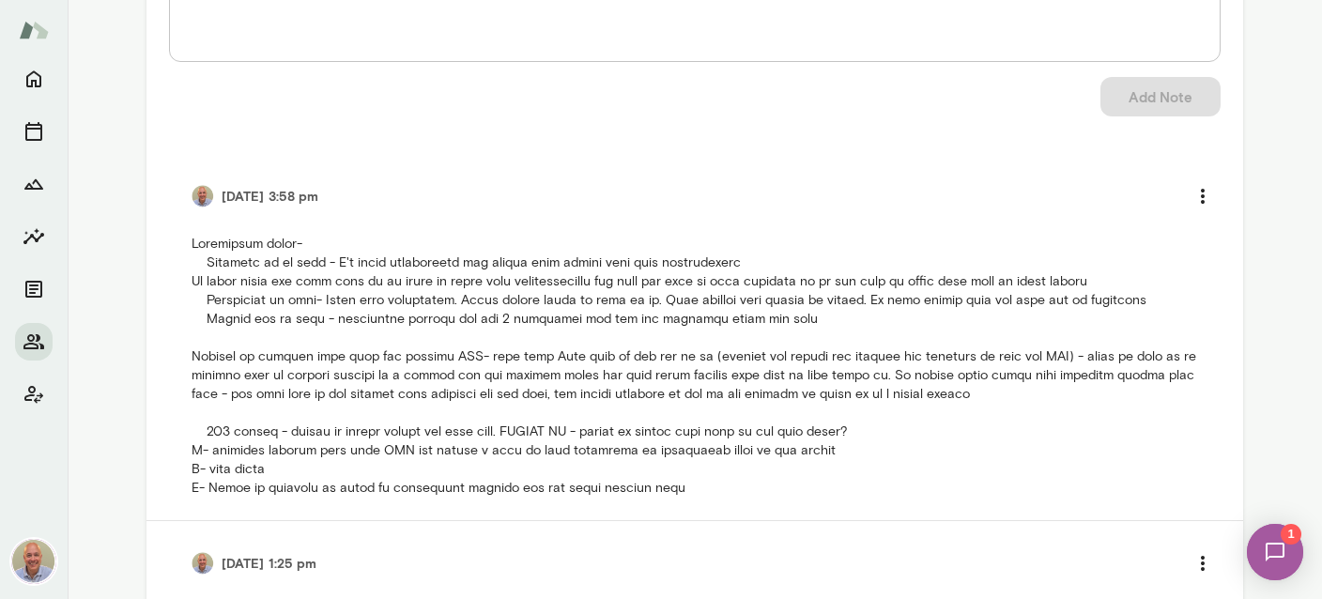
scroll to position [334, 0]
click at [1204, 191] on icon "more" at bounding box center [1202, 195] width 23 height 23
click at [1161, 251] on li "Delete note" at bounding box center [1153, 239] width 141 height 34
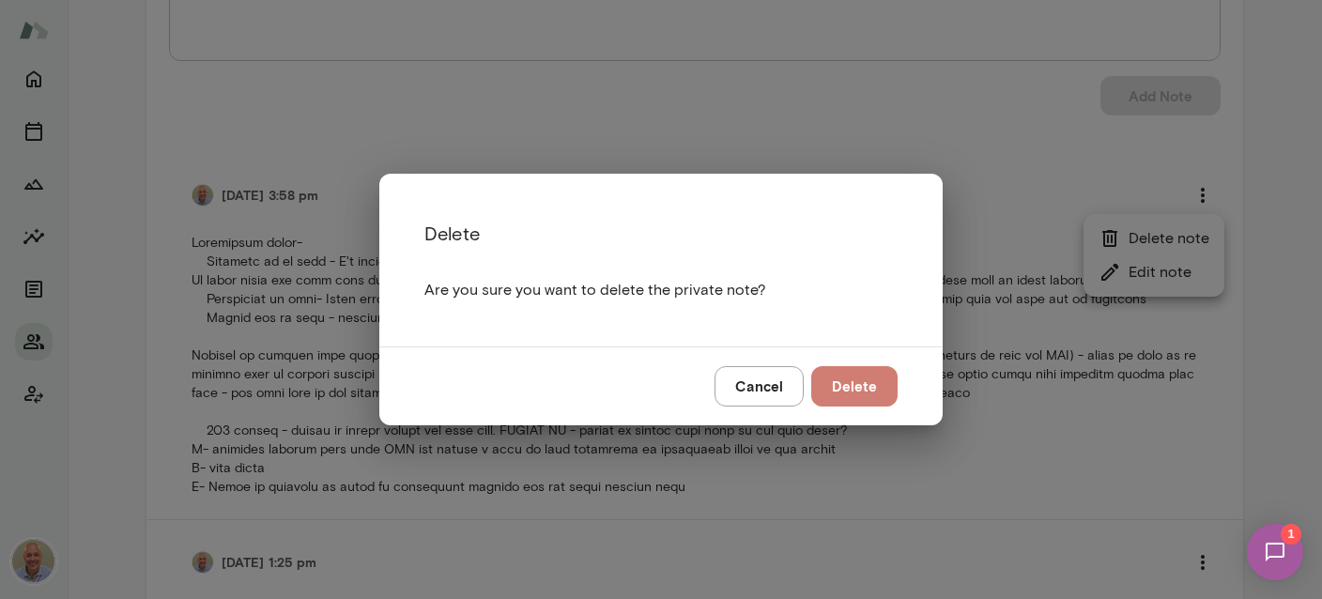
click at [879, 385] on button "Delete" at bounding box center [854, 385] width 86 height 39
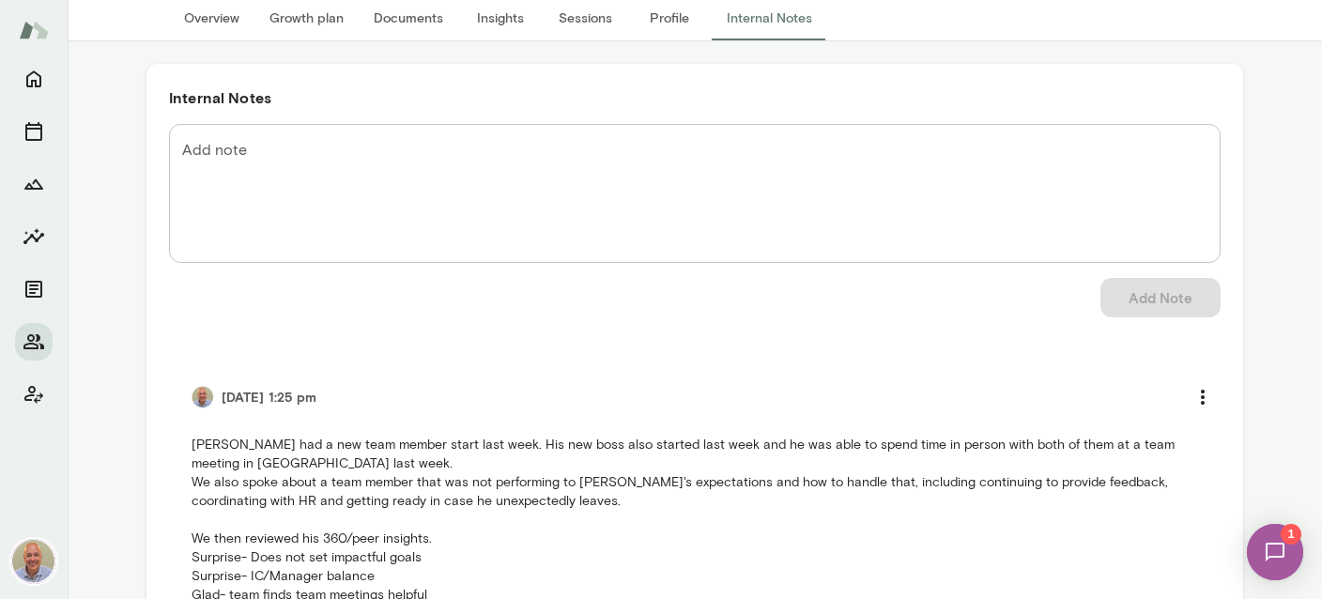
scroll to position [0, 0]
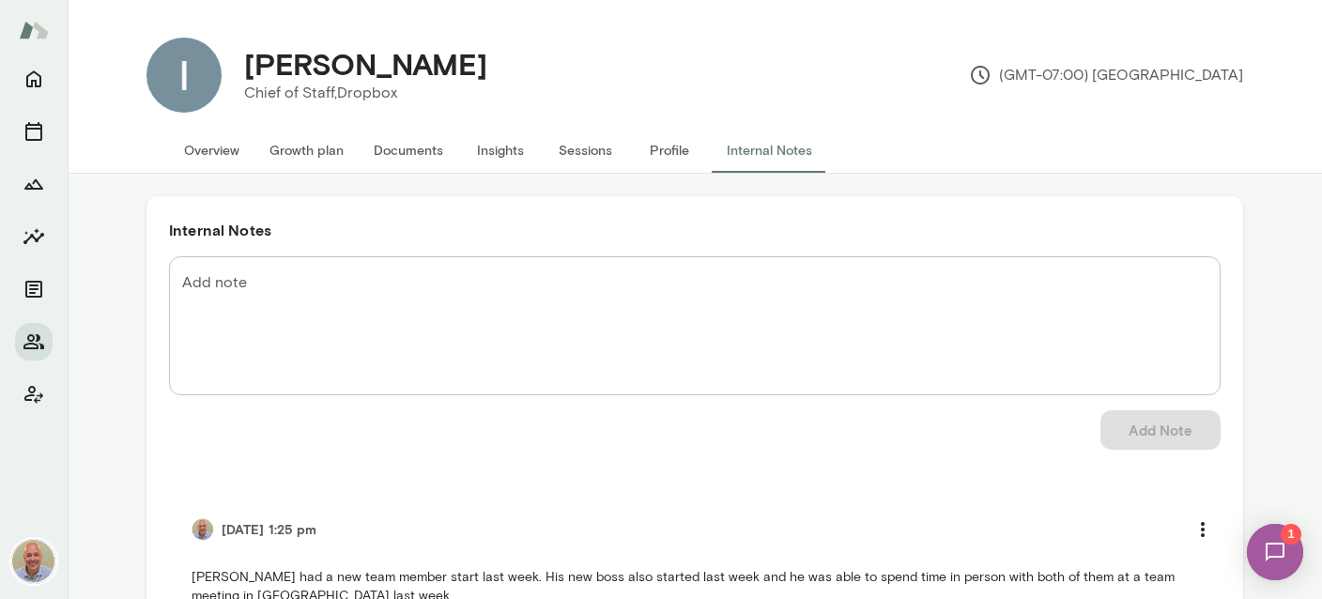
click at [480, 151] on button "Insights" at bounding box center [500, 150] width 84 height 45
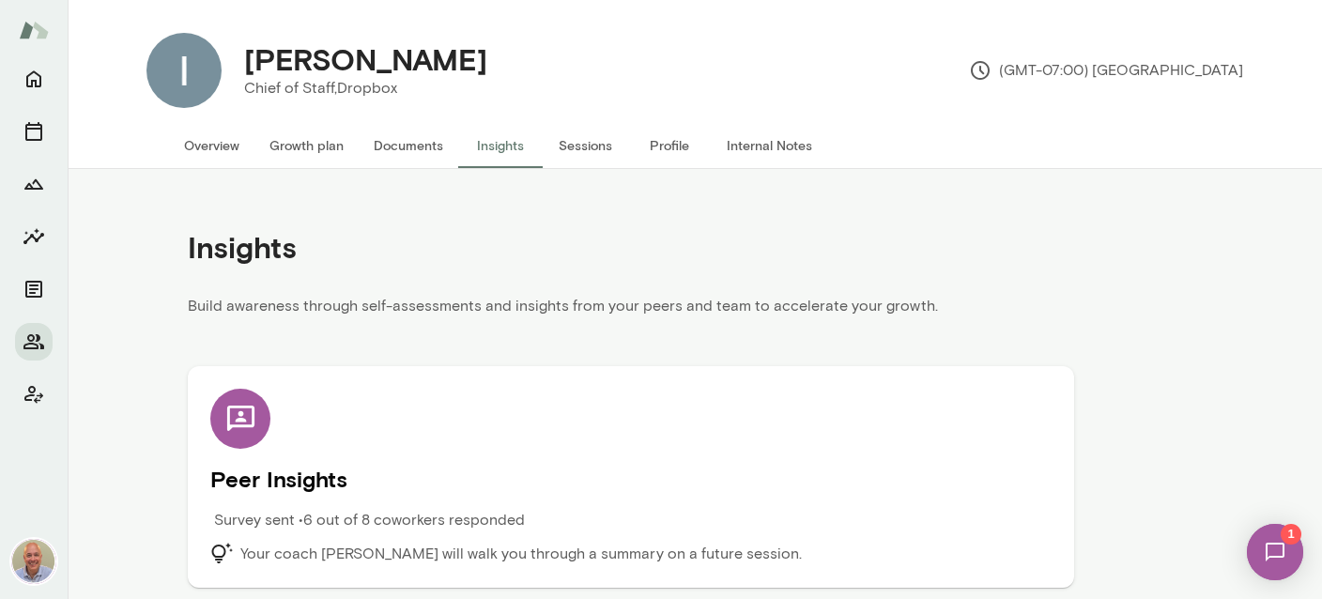
scroll to position [8, 0]
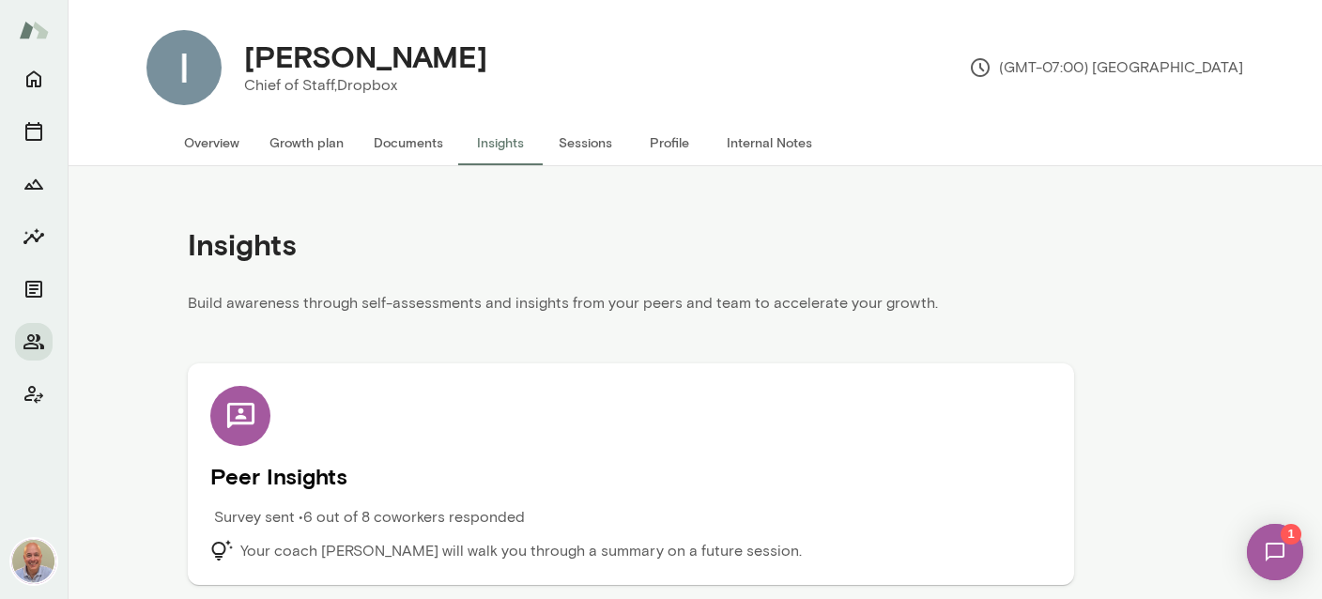
click at [550, 503] on div "Peer Insights Survey sent • 6 out of 8 coworkers responded Your coach Marc Frie…" at bounding box center [630, 474] width 841 height 176
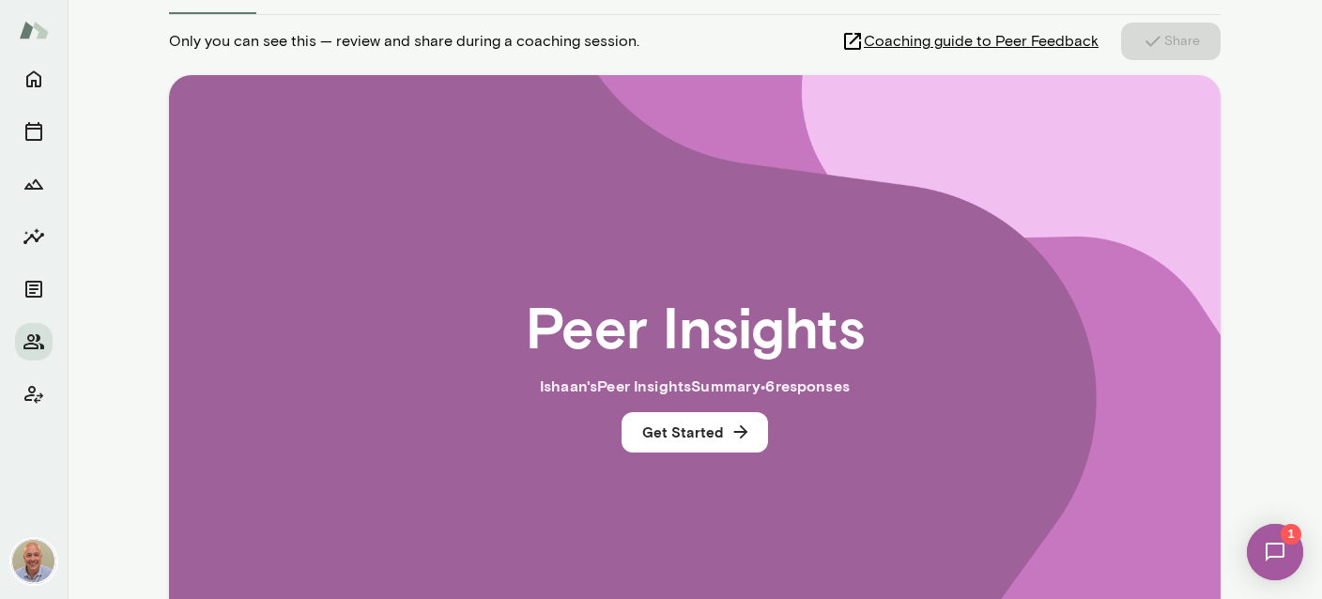
scroll to position [446, 0]
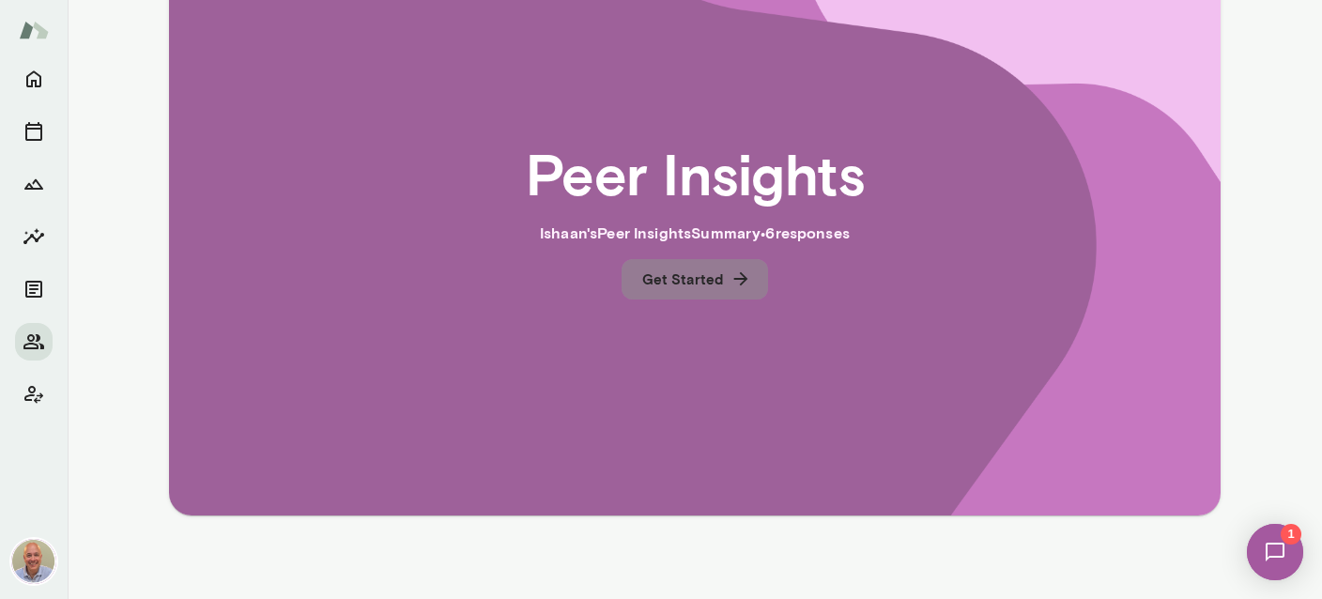
click at [713, 268] on button "Get Started" at bounding box center [694, 278] width 146 height 39
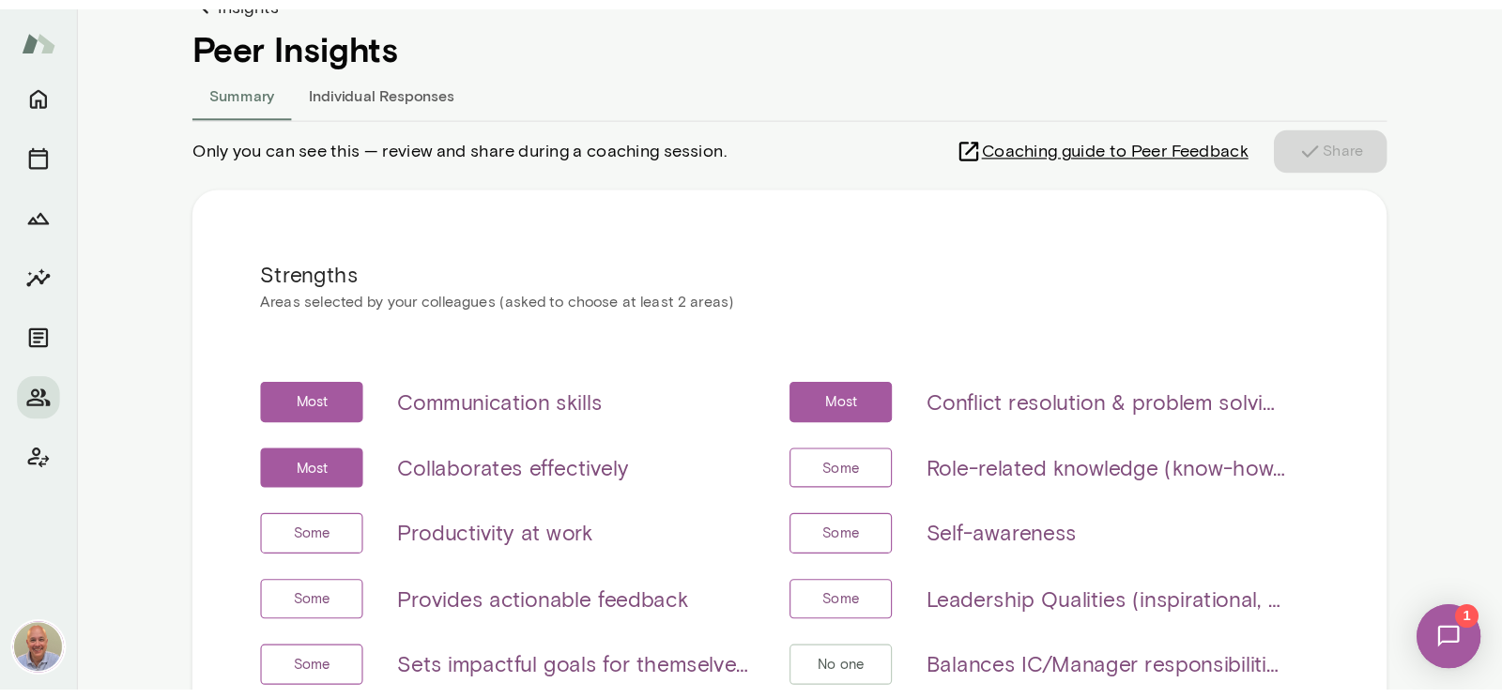
scroll to position [0, 0]
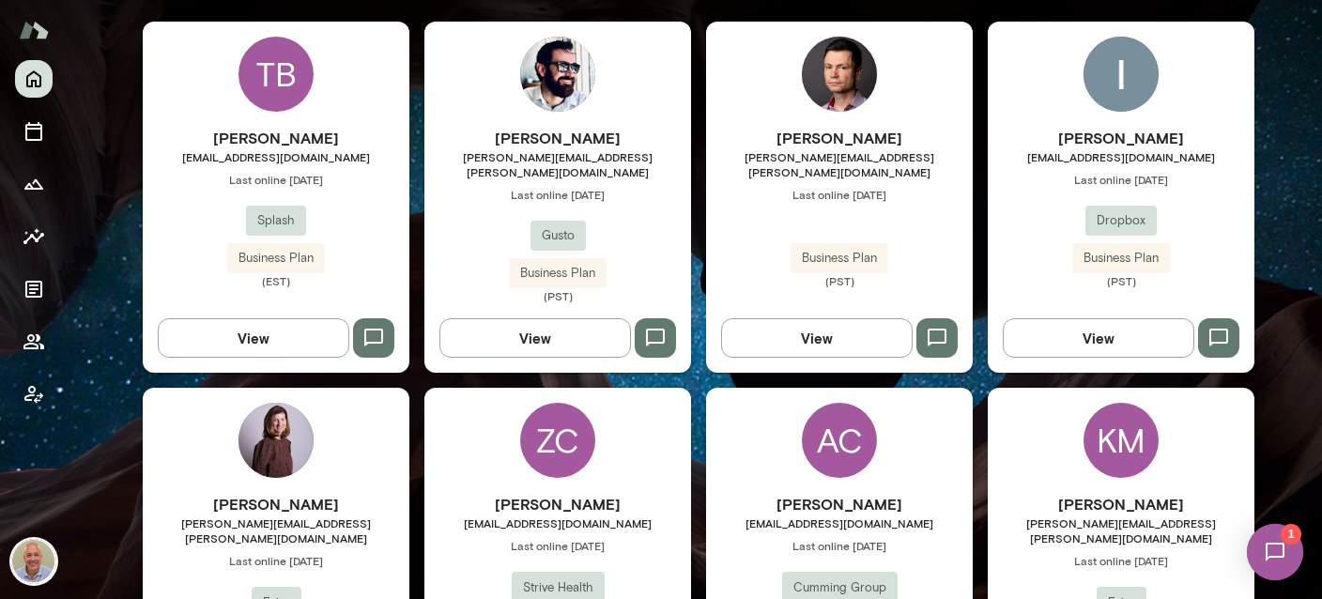
scroll to position [558, 0]
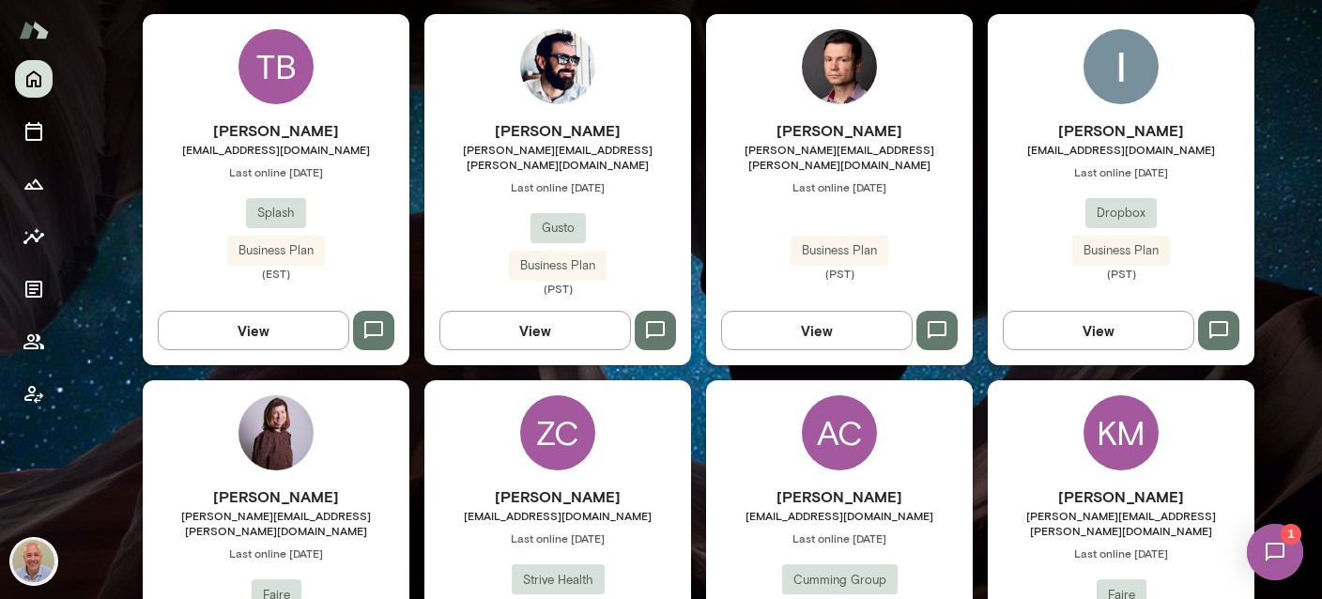
click at [1052, 128] on h6 "[PERSON_NAME]" at bounding box center [1120, 130] width 267 height 23
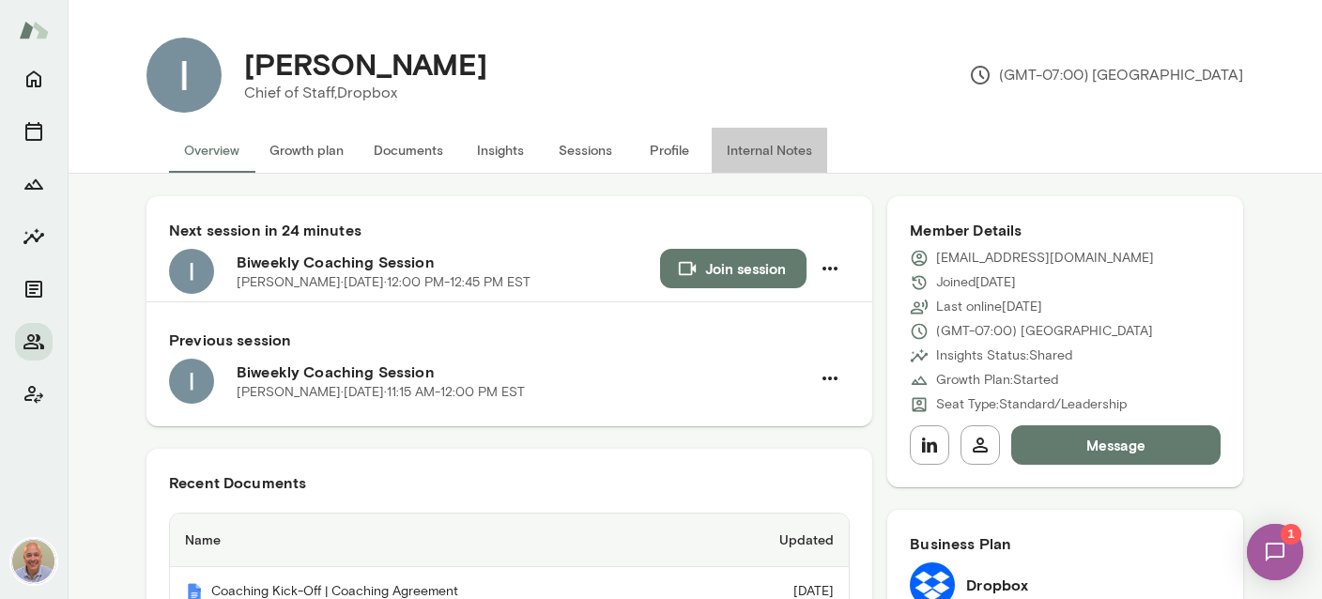
click at [728, 143] on button "Internal Notes" at bounding box center [768, 150] width 115 height 45
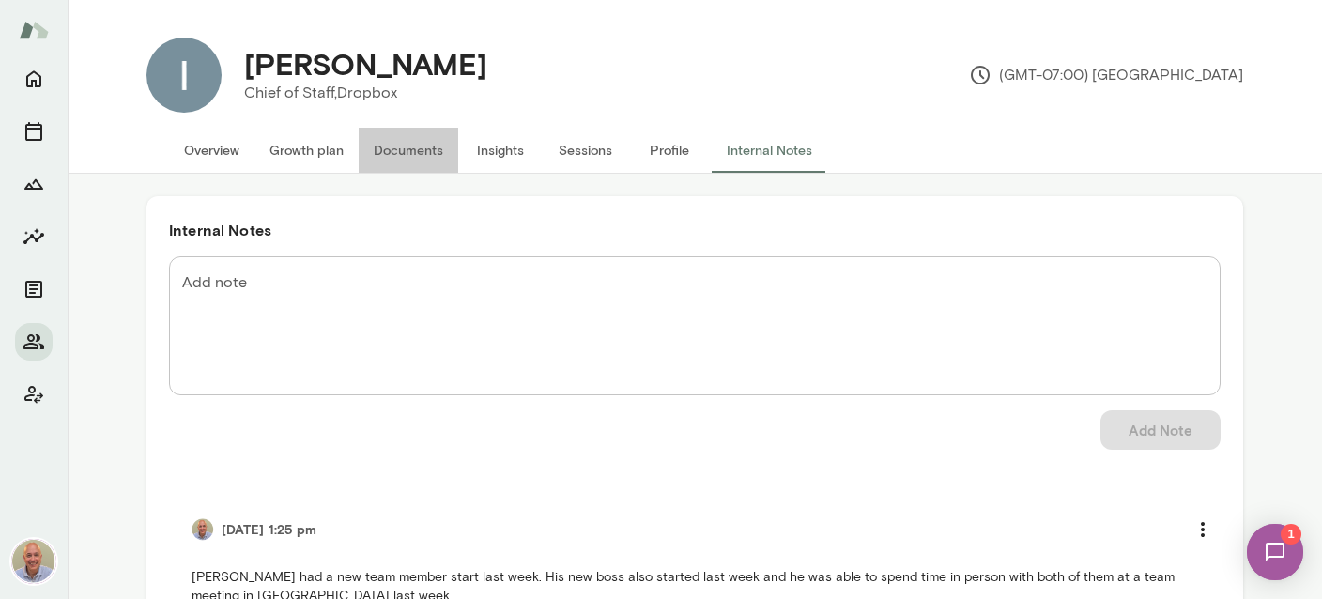
click at [402, 156] on button "Documents" at bounding box center [408, 150] width 99 height 45
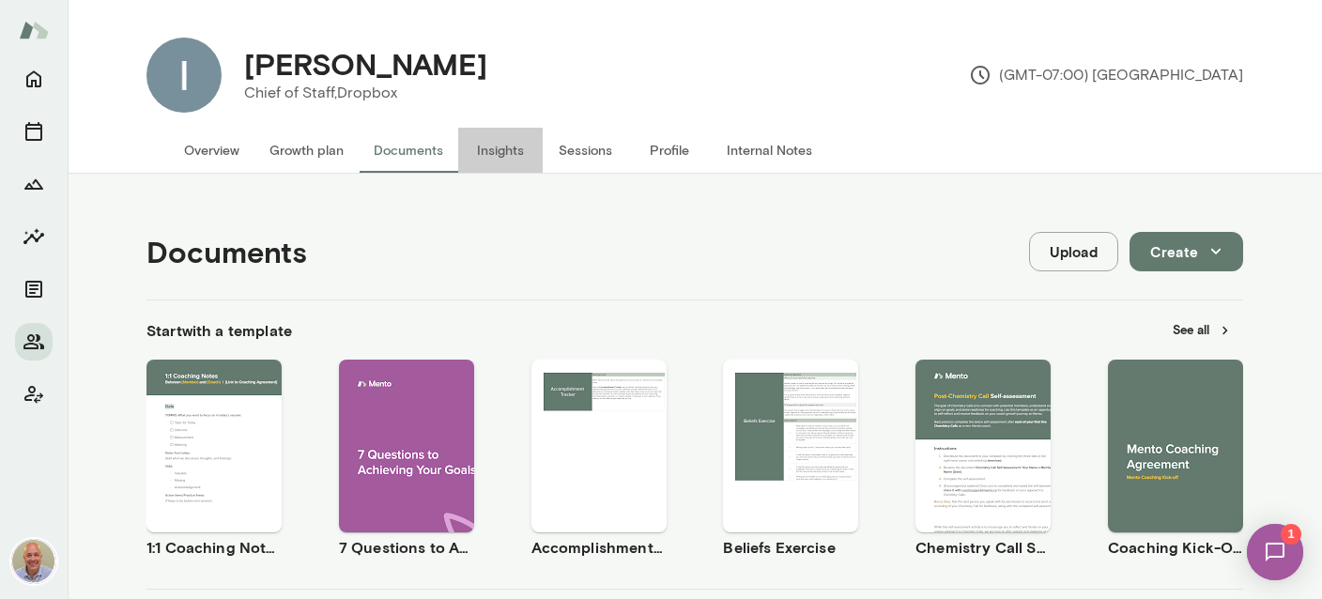
click at [512, 162] on button "Insights" at bounding box center [500, 150] width 84 height 45
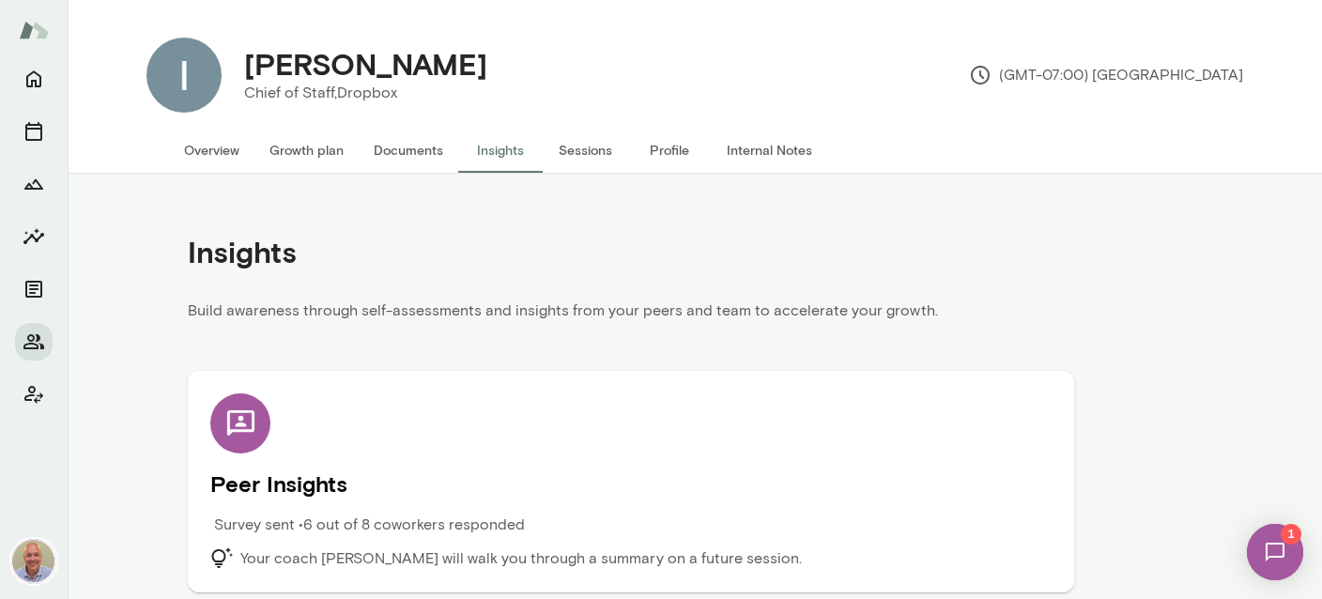
scroll to position [8, 0]
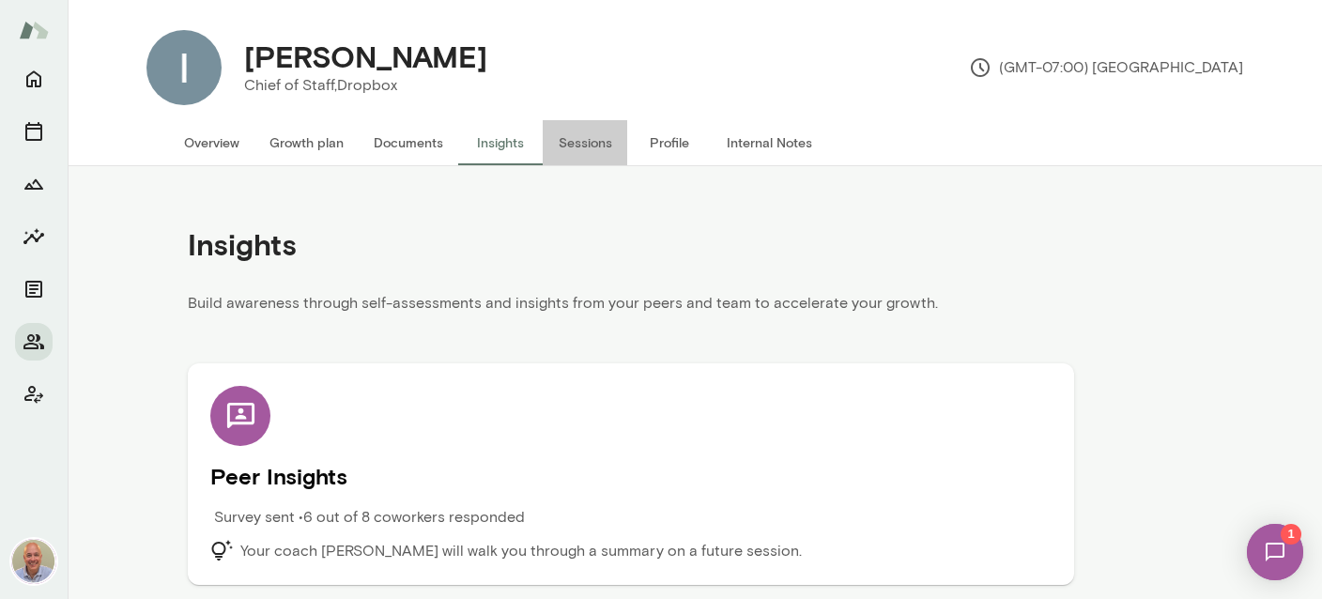
click at [577, 145] on button "Sessions" at bounding box center [584, 142] width 84 height 45
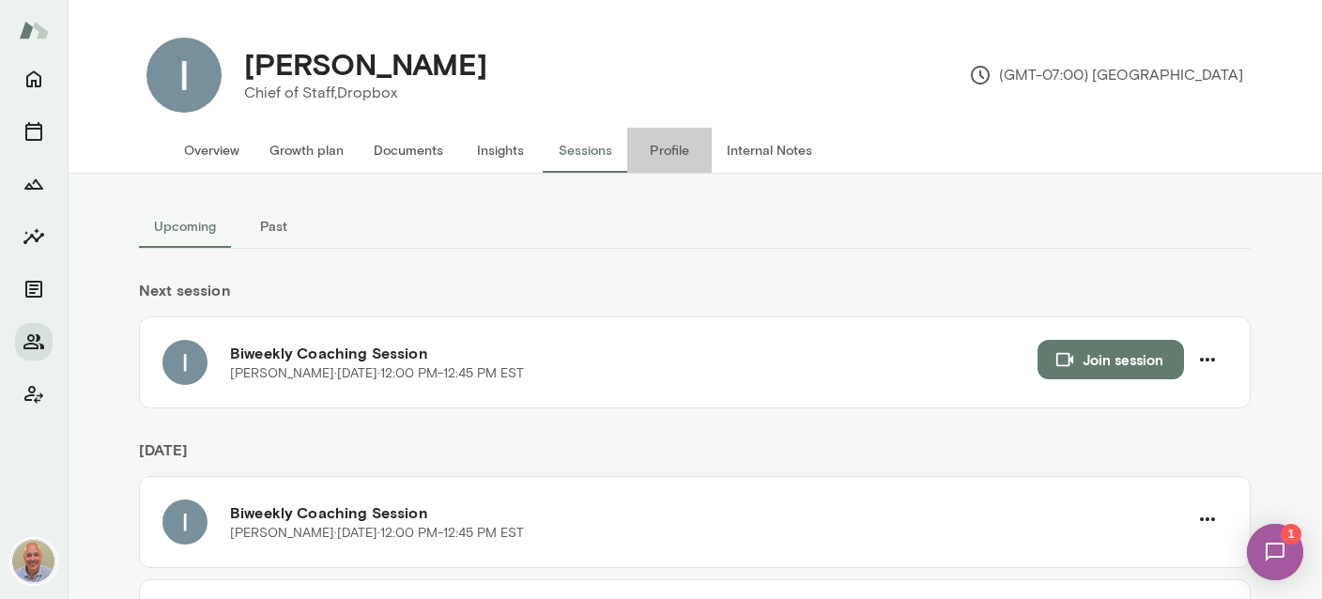
click at [674, 147] on button "Profile" at bounding box center [669, 150] width 84 height 45
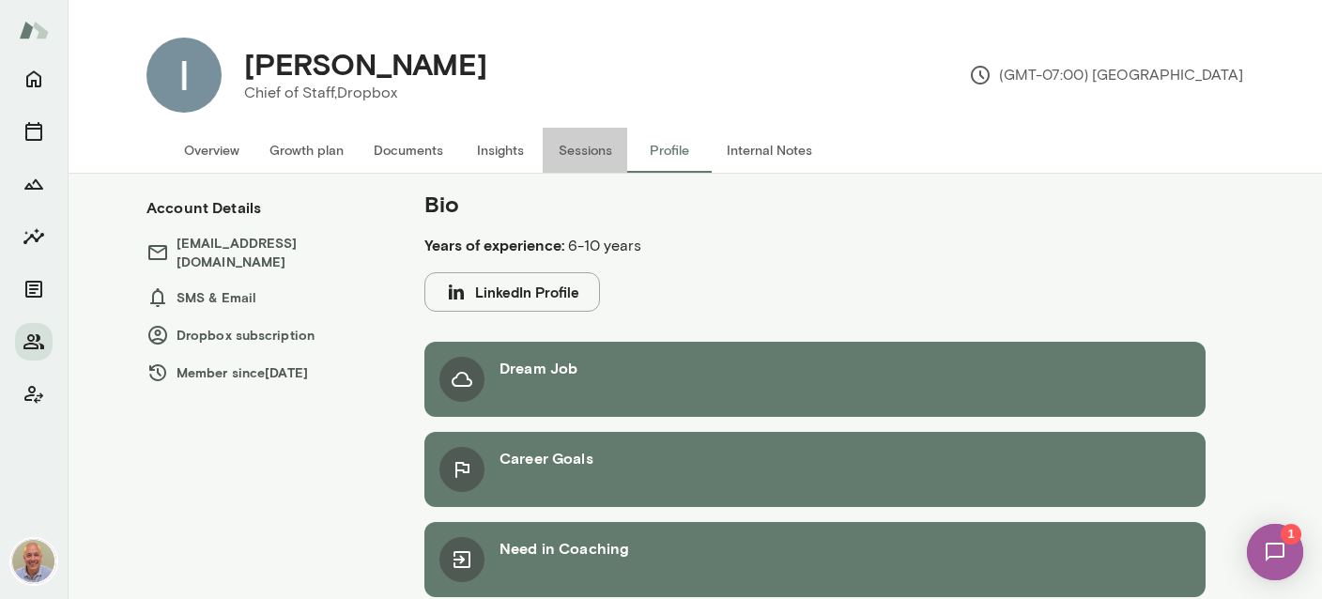
click at [589, 167] on button "Sessions" at bounding box center [584, 150] width 84 height 45
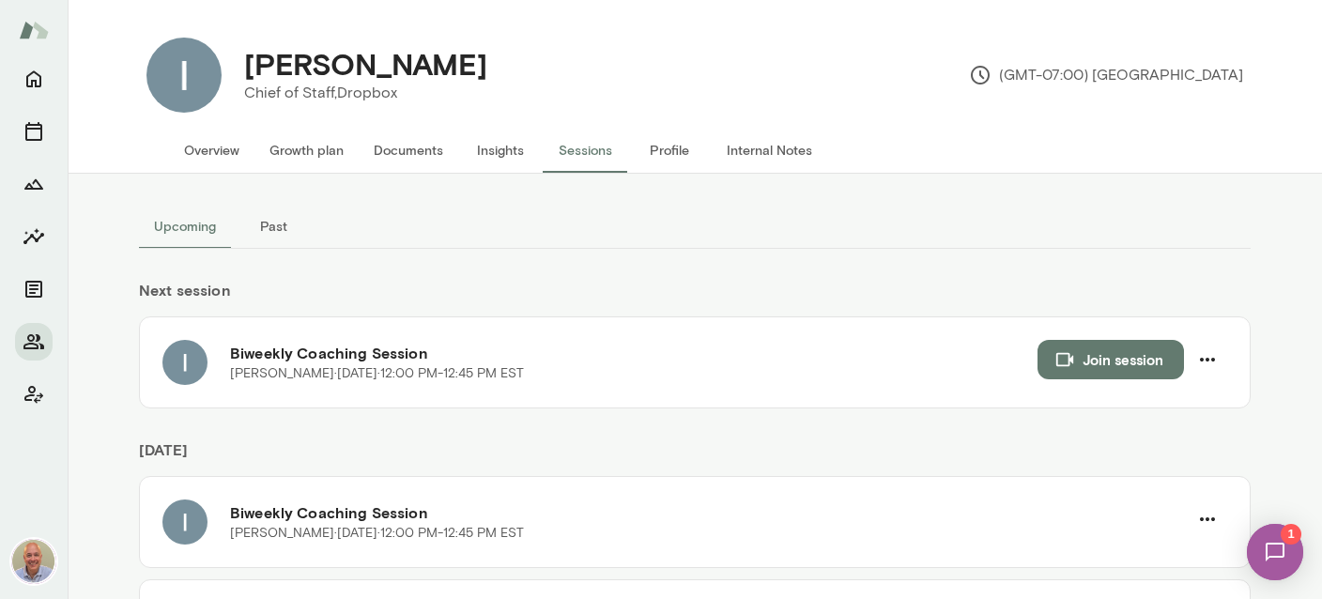
click at [747, 157] on button "Internal Notes" at bounding box center [768, 150] width 115 height 45
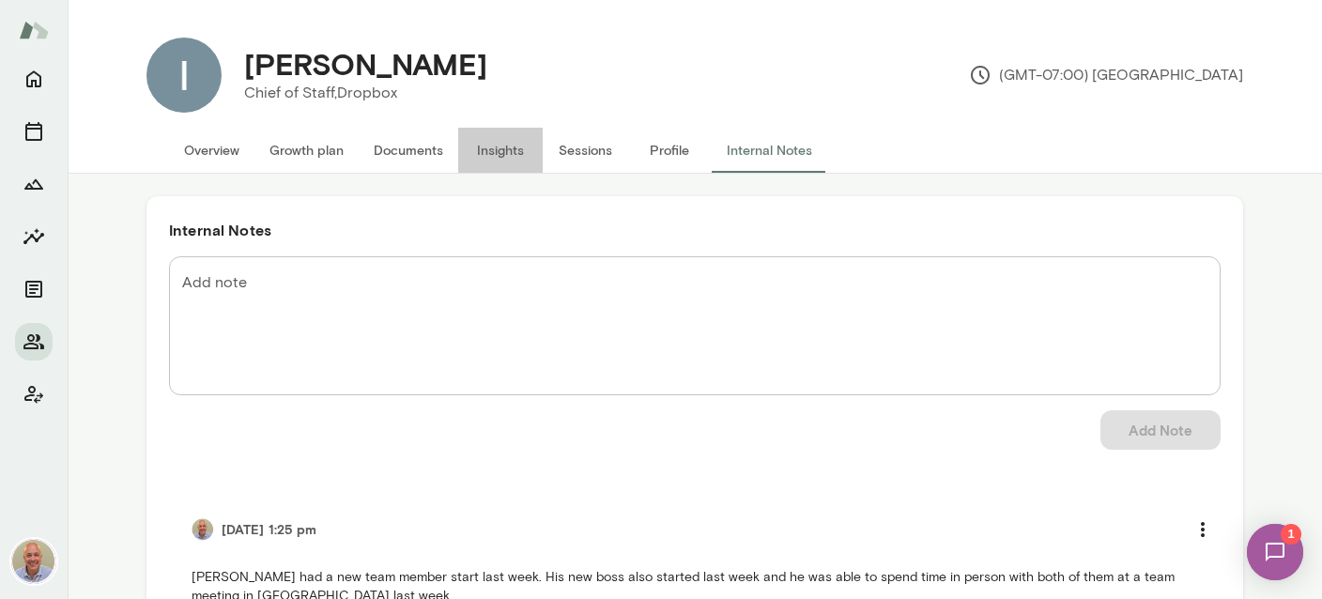
click at [507, 162] on button "Insights" at bounding box center [500, 150] width 84 height 45
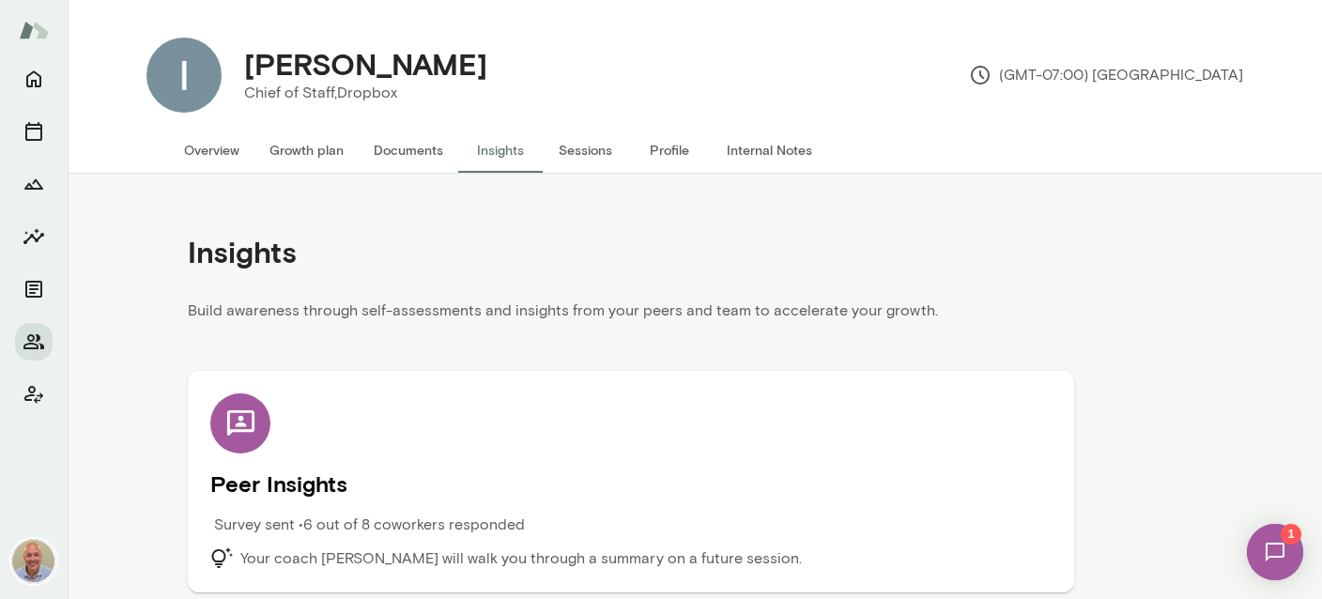
click at [764, 156] on button "Internal Notes" at bounding box center [768, 150] width 115 height 45
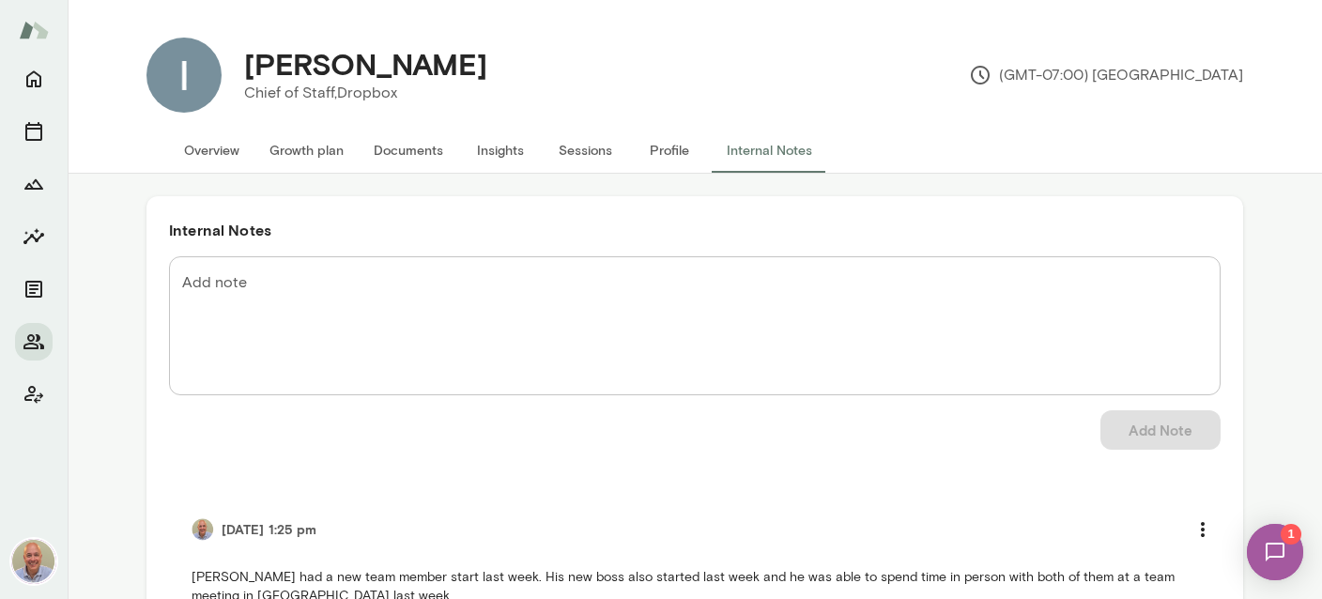
click at [426, 146] on button "Documents" at bounding box center [408, 150] width 99 height 45
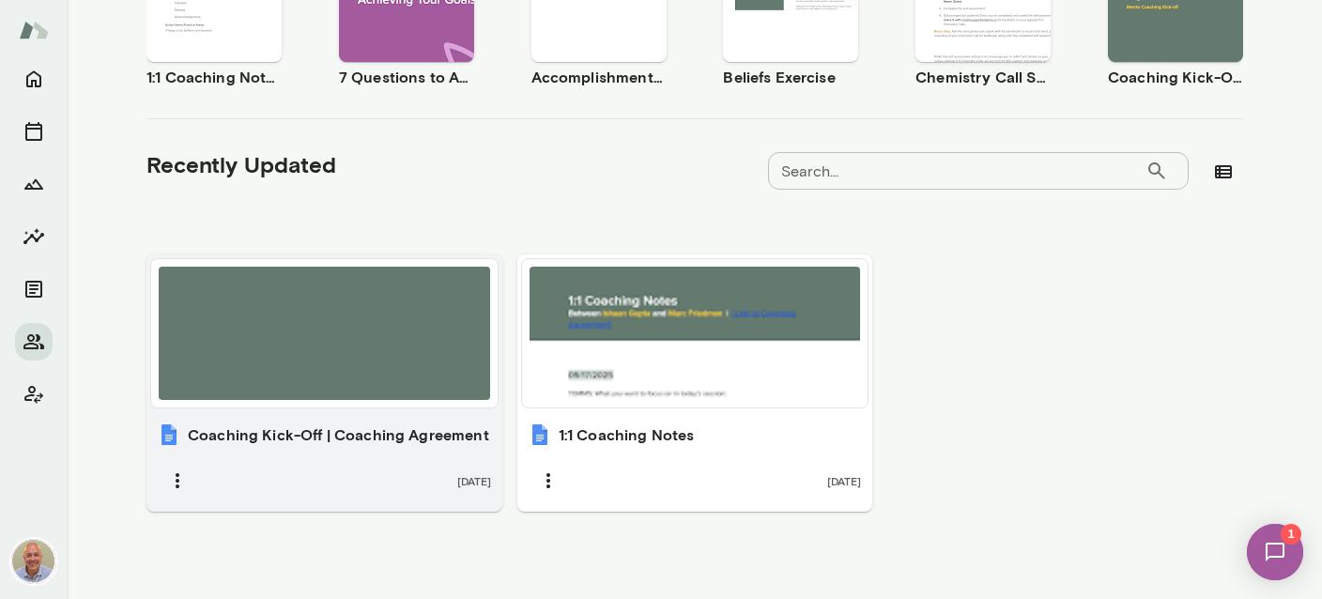
scroll to position [471, 0]
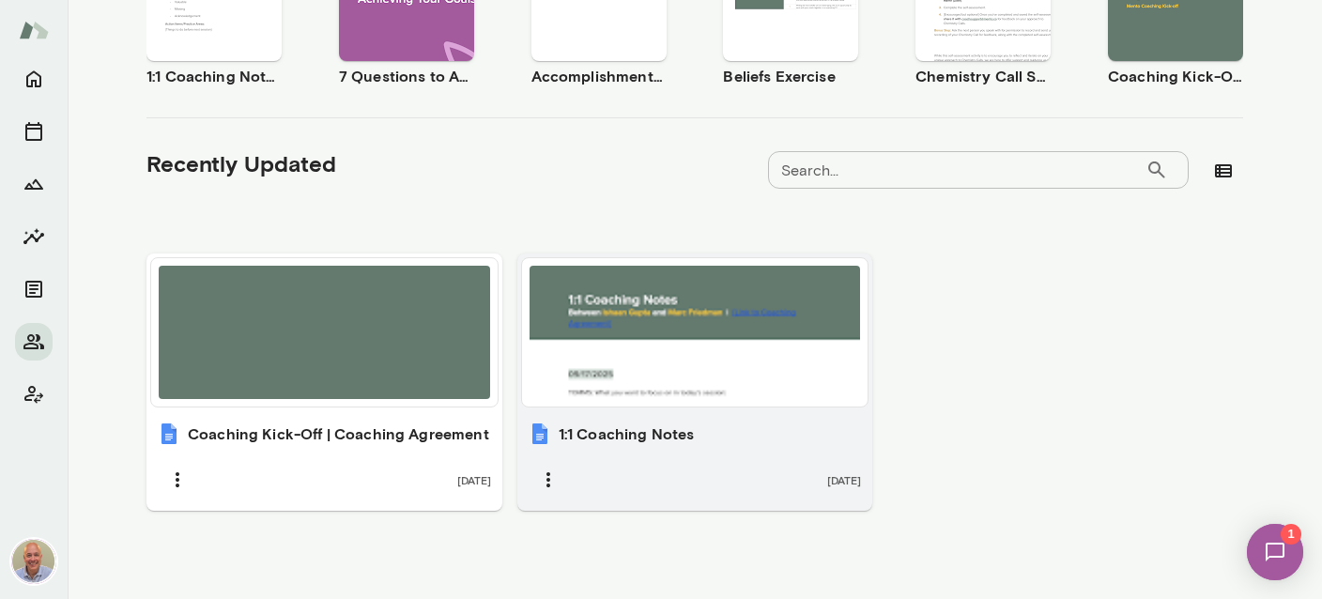
click at [673, 452] on div "1:1 Coaching Notes 4 months ago" at bounding box center [695, 460] width 356 height 99
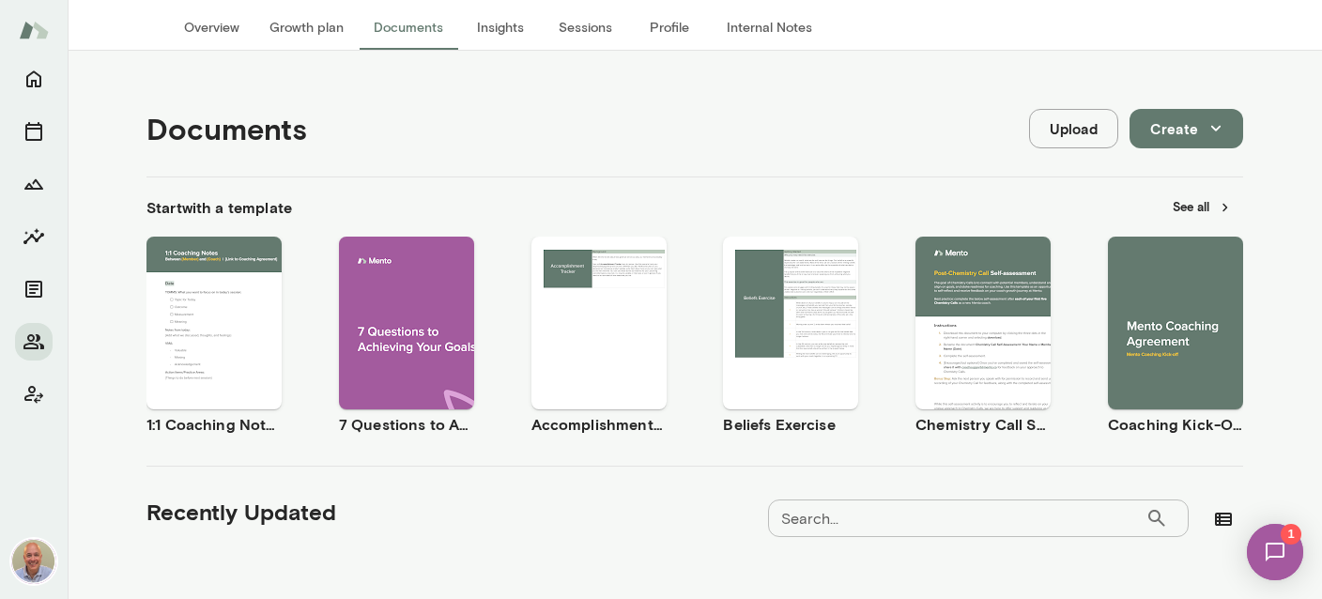
scroll to position [0, 0]
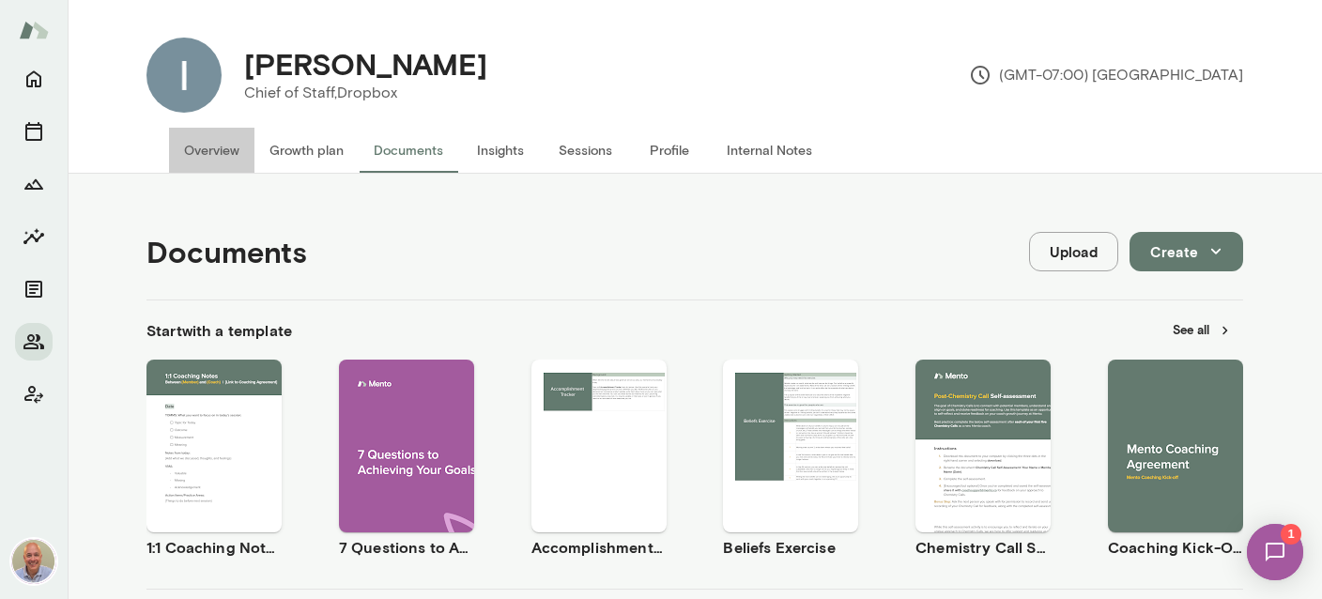
click at [214, 154] on button "Overview" at bounding box center [211, 150] width 85 height 45
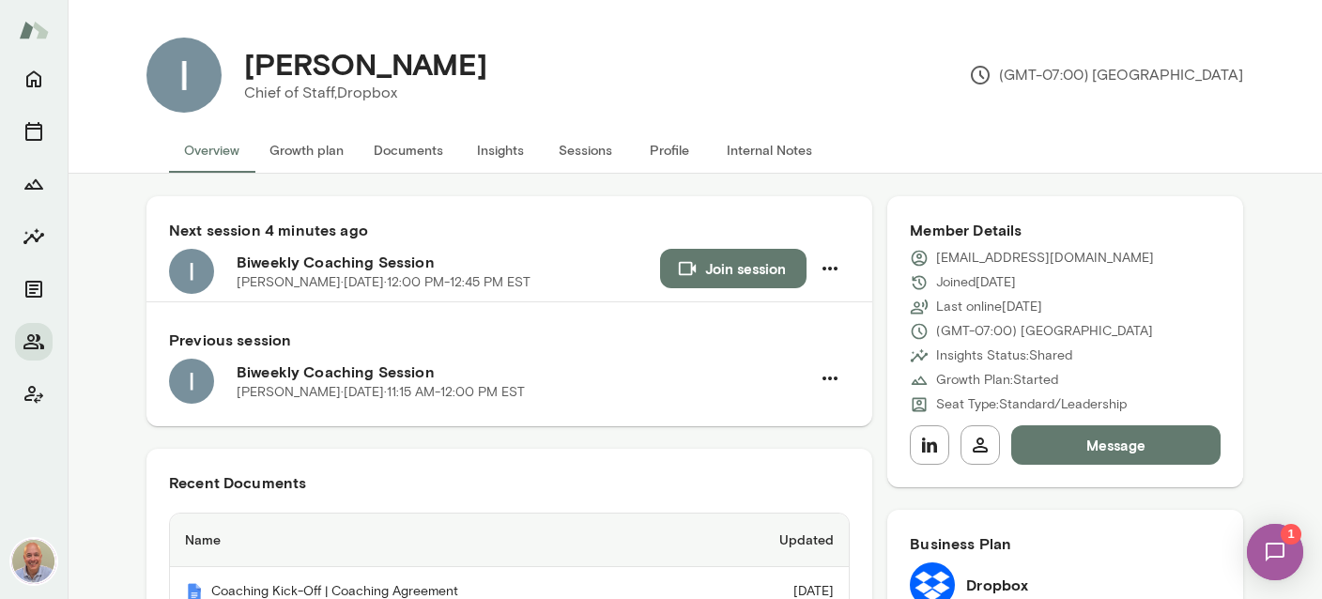
click at [714, 265] on button "Join session" at bounding box center [733, 268] width 146 height 39
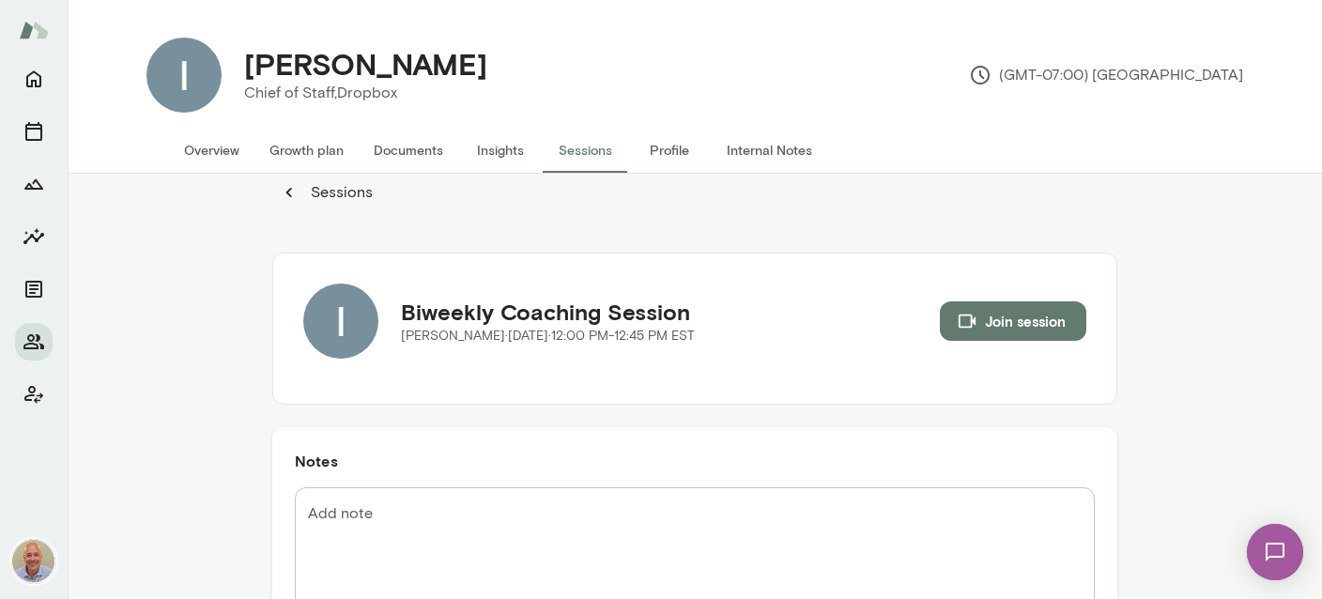
scroll to position [4, 0]
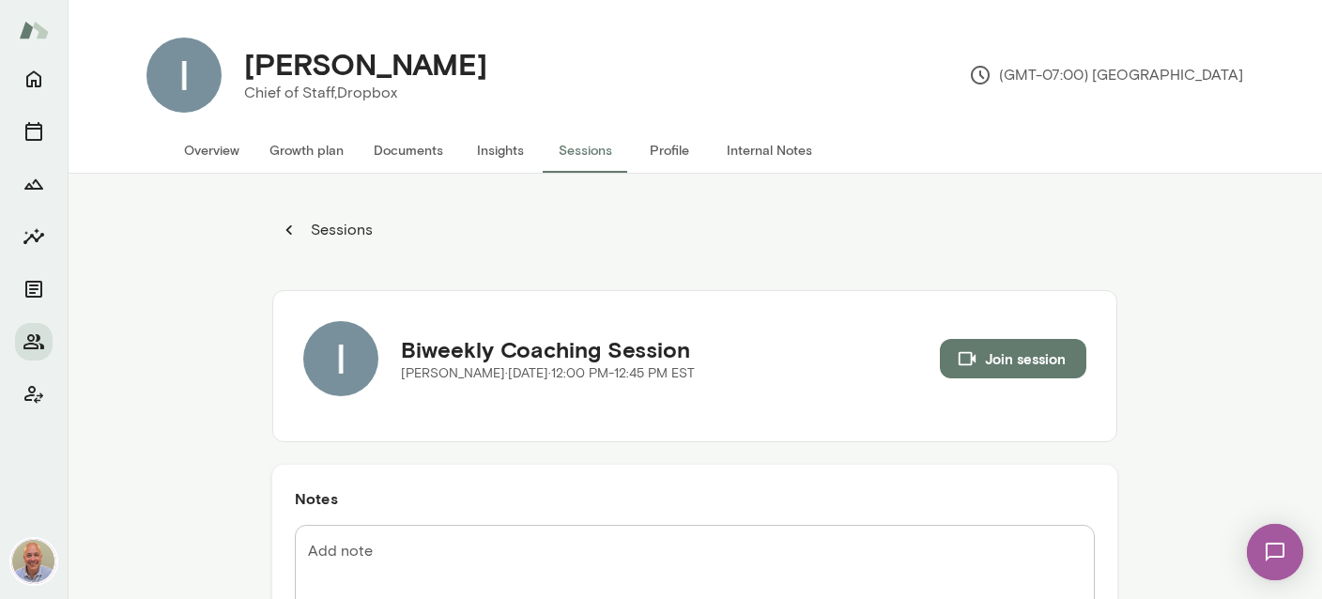
click at [739, 153] on button "Internal Notes" at bounding box center [768, 150] width 115 height 45
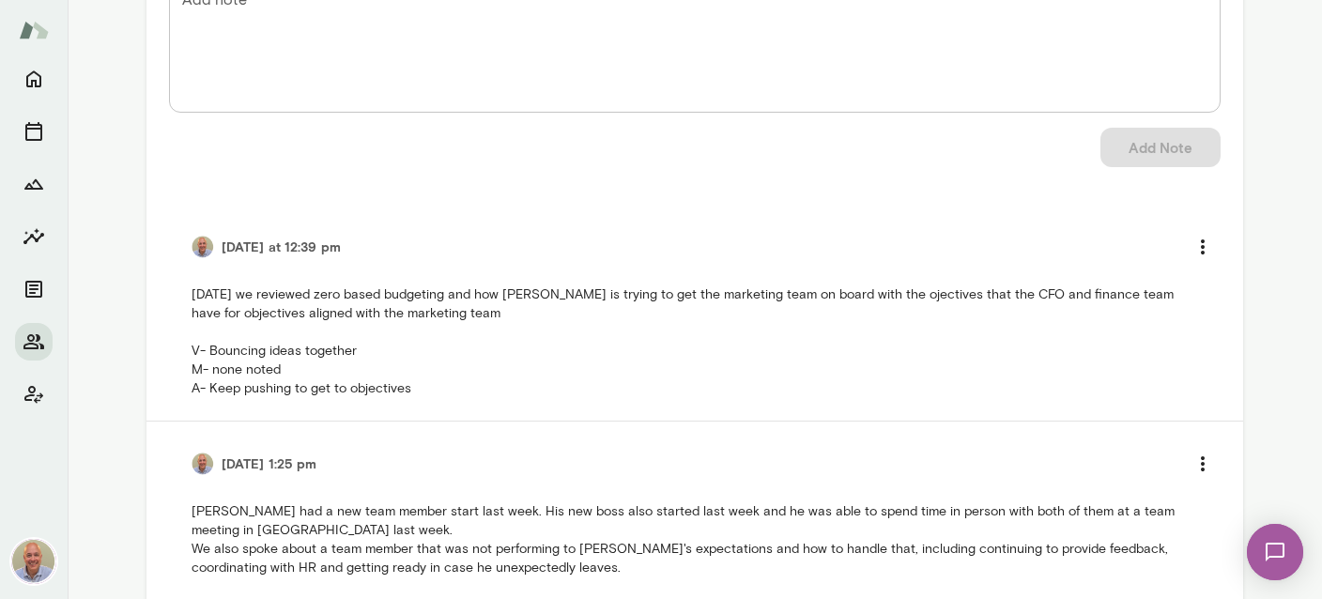
scroll to position [334, 0]
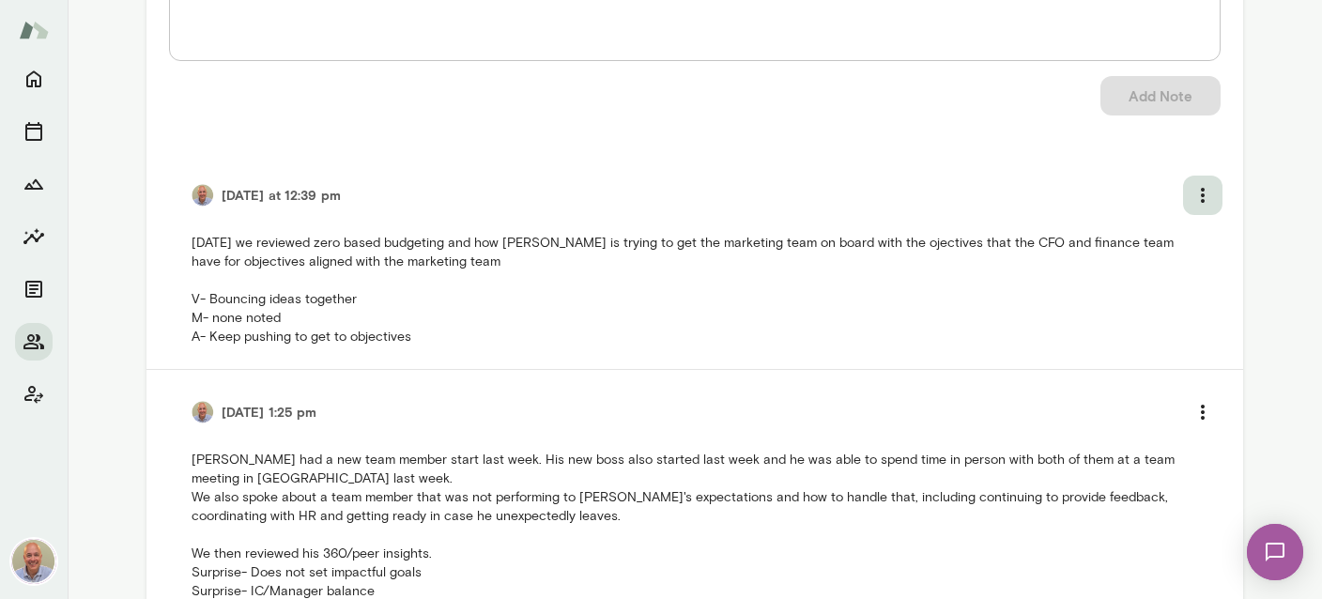
click at [1199, 205] on icon "more" at bounding box center [1202, 195] width 23 height 23
click at [1157, 270] on li "Edit note" at bounding box center [1153, 272] width 141 height 34
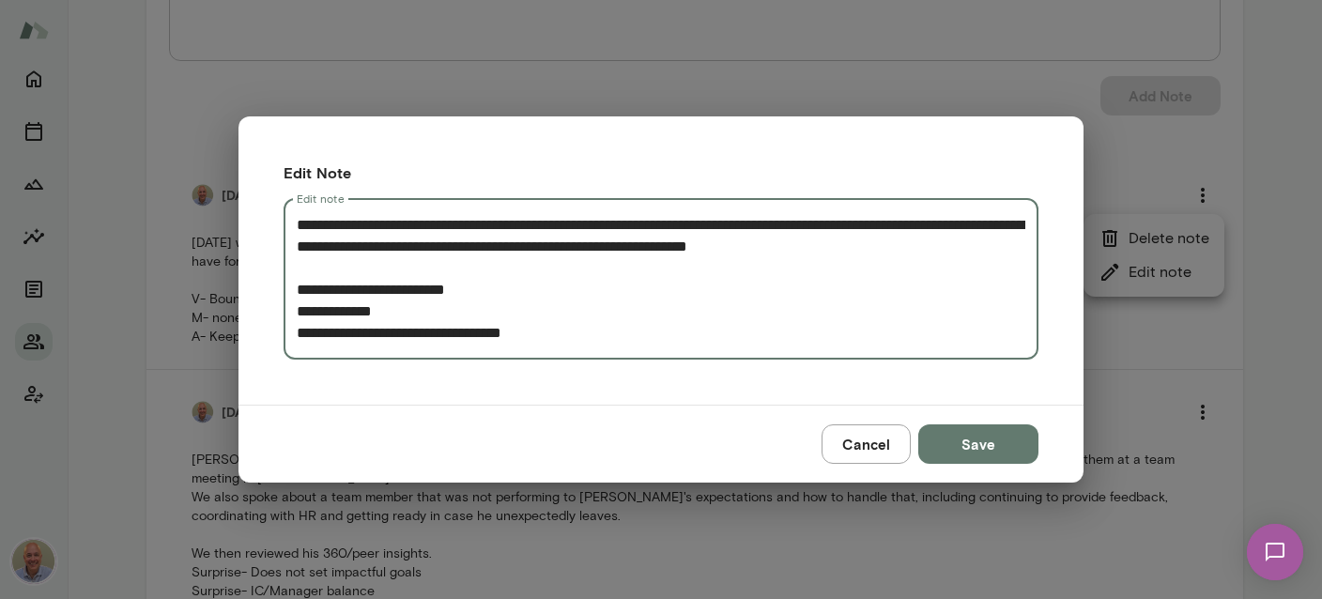
click at [439, 270] on textarea "**********" at bounding box center [661, 279] width 728 height 130
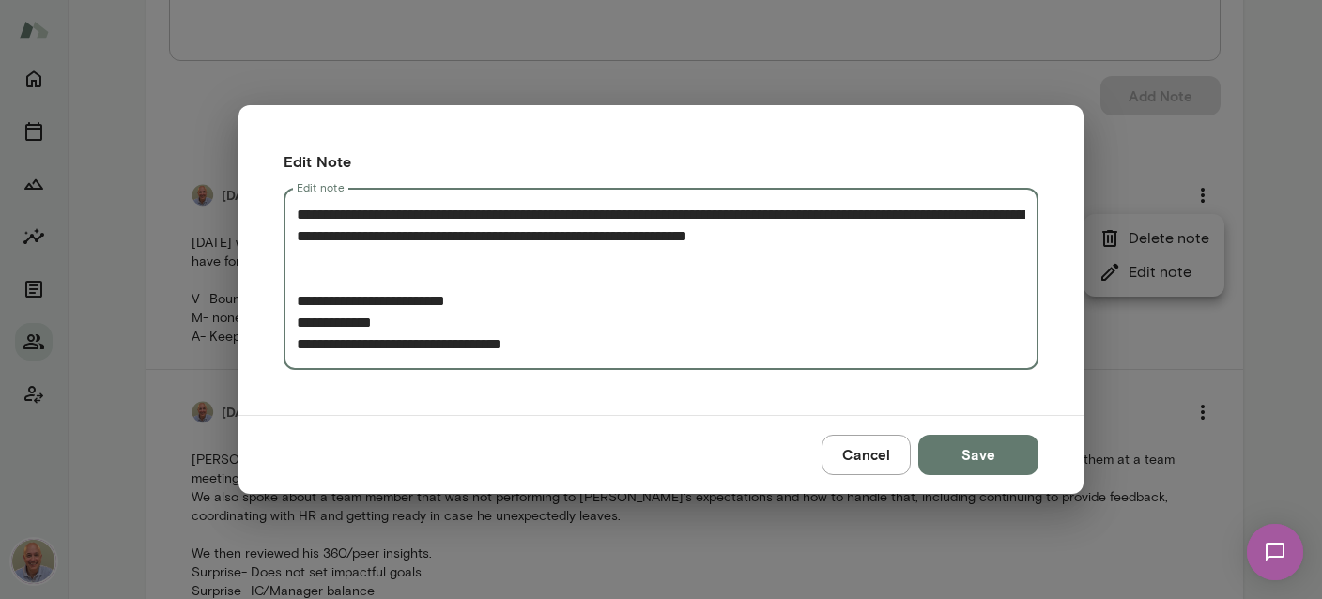
click at [341, 271] on textarea "**********" at bounding box center [661, 279] width 728 height 151
paste textarea "**********"
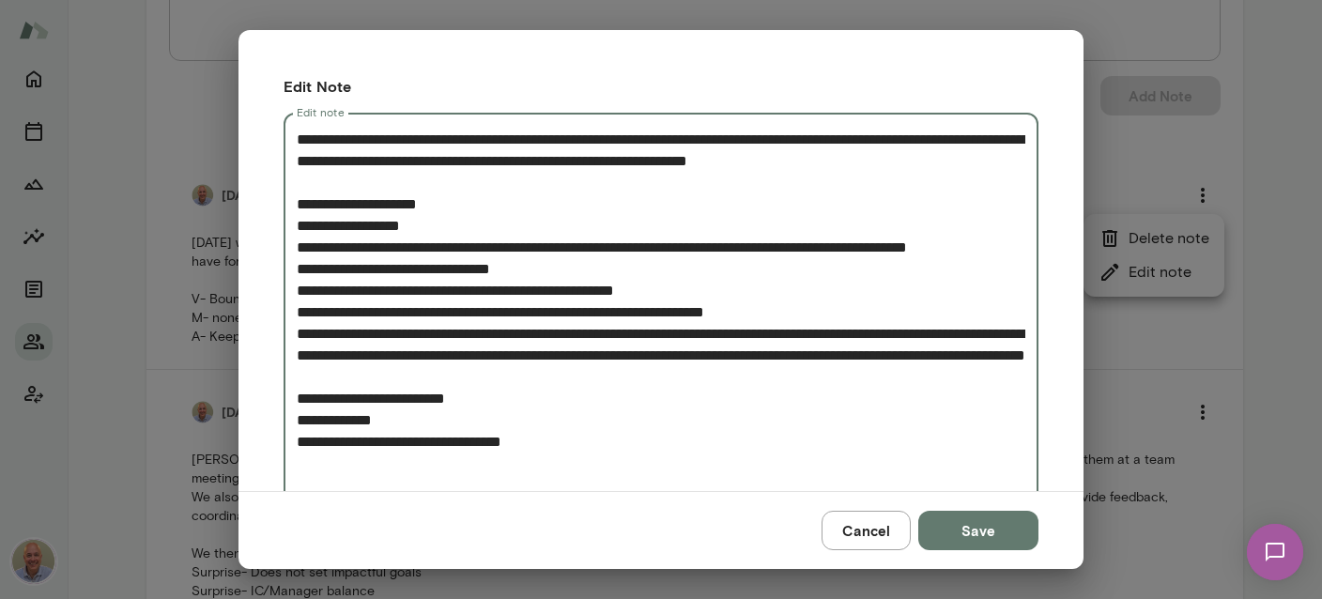
click at [348, 160] on textarea "**********" at bounding box center [661, 312] width 728 height 367
click at [332, 165] on textarea "**********" at bounding box center [661, 312] width 728 height 367
click at [501, 205] on textarea "**********" at bounding box center [661, 312] width 728 height 367
type textarea "**********"
click at [948, 539] on button "Save" at bounding box center [978, 530] width 120 height 39
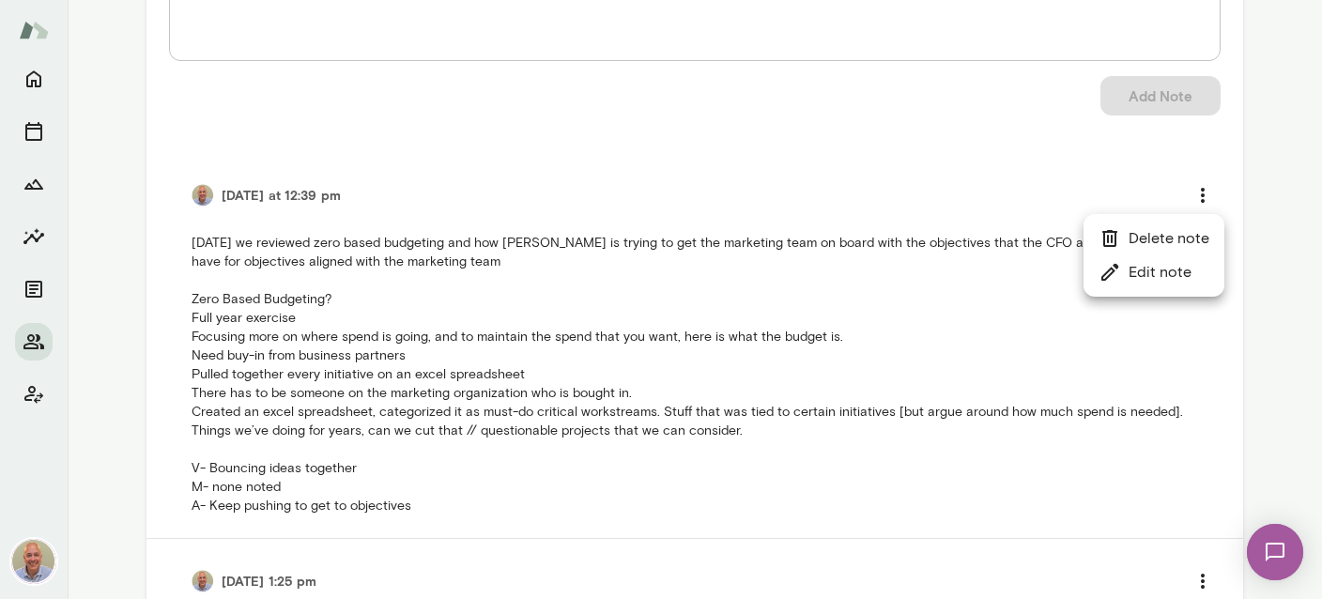
click at [1169, 383] on div at bounding box center [661, 299] width 1322 height 599
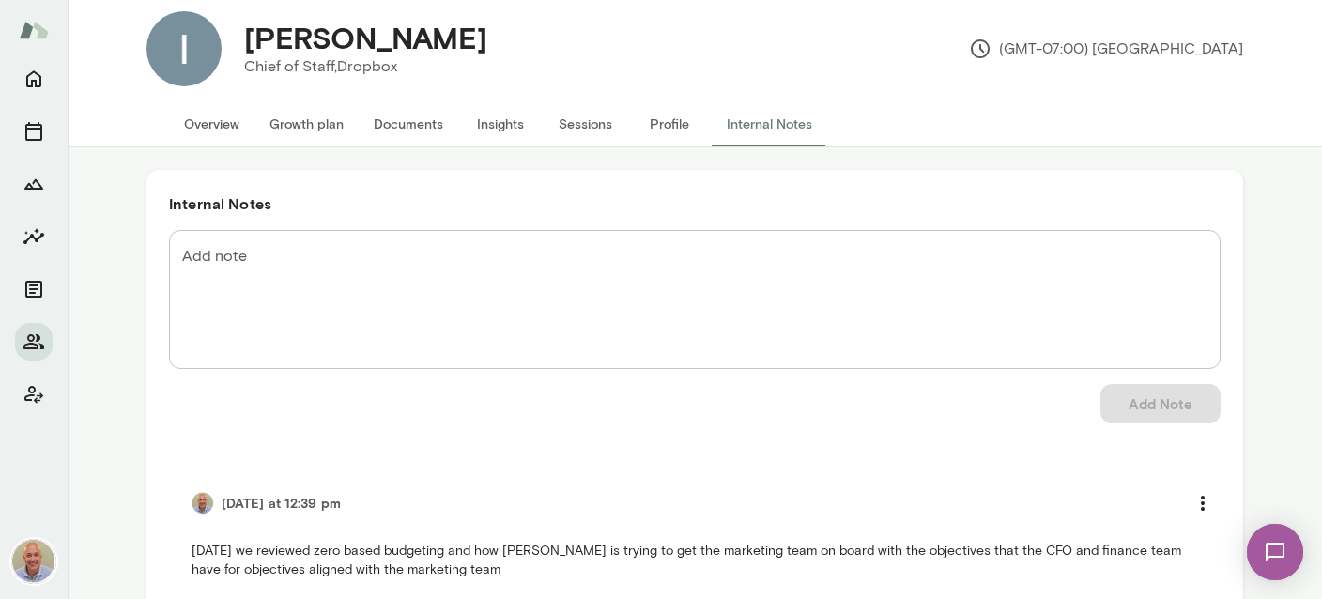
scroll to position [0, 0]
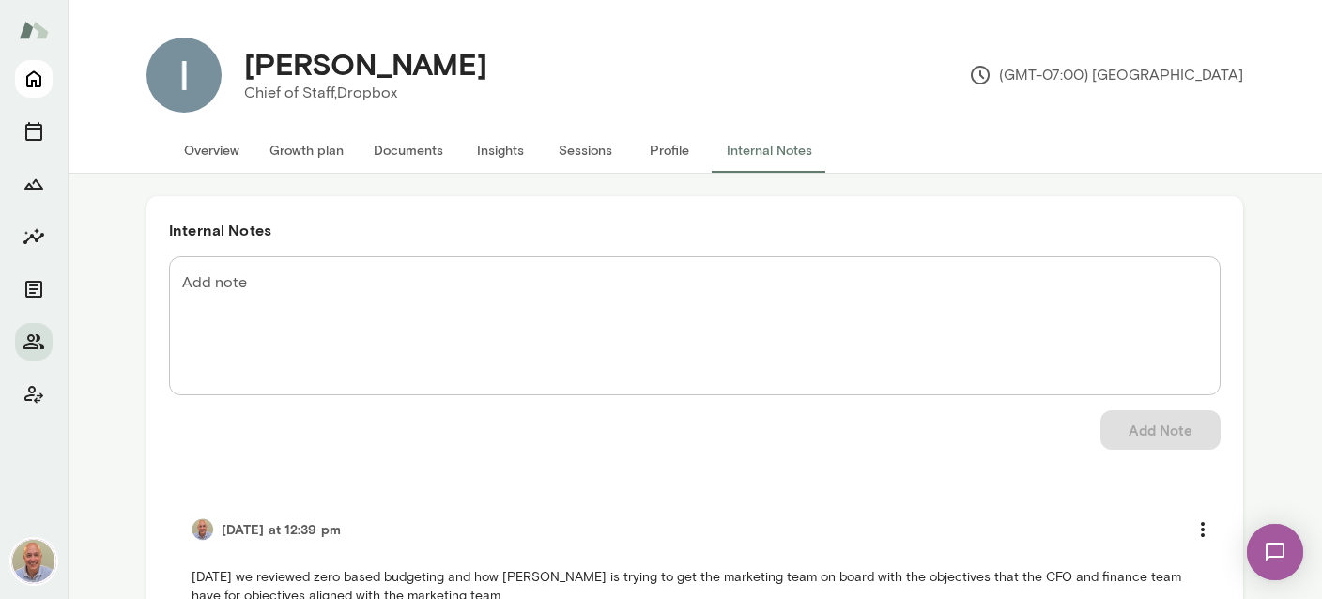
click at [43, 79] on icon "Home" at bounding box center [34, 79] width 23 height 23
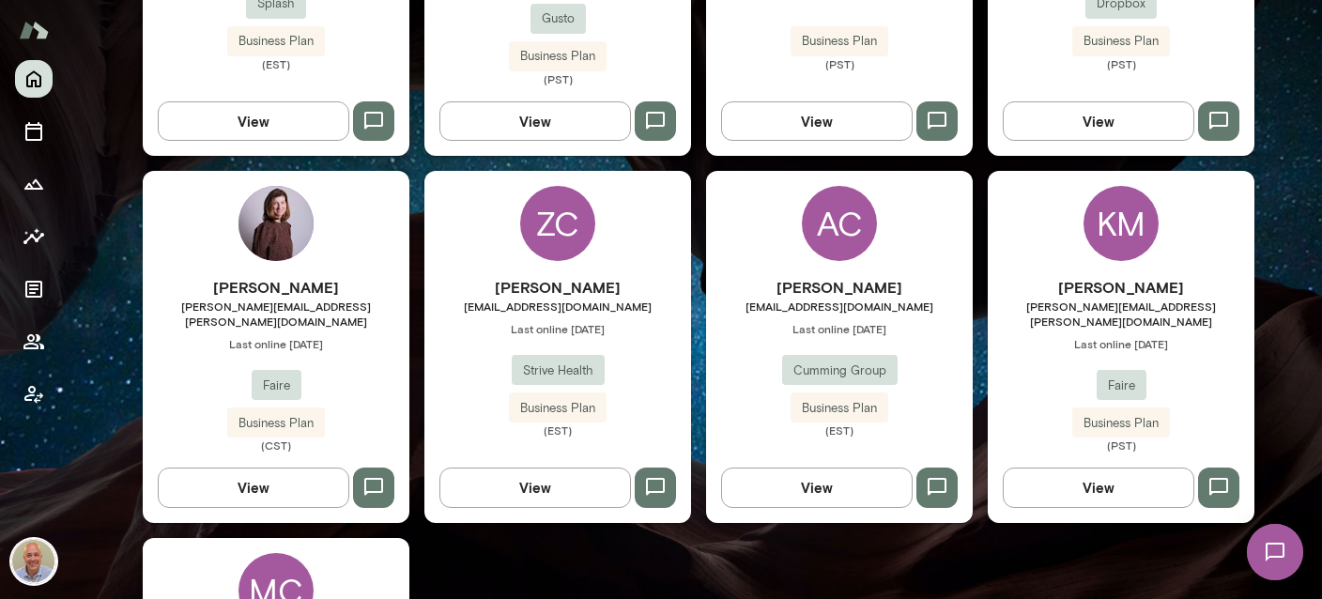
scroll to position [558, 0]
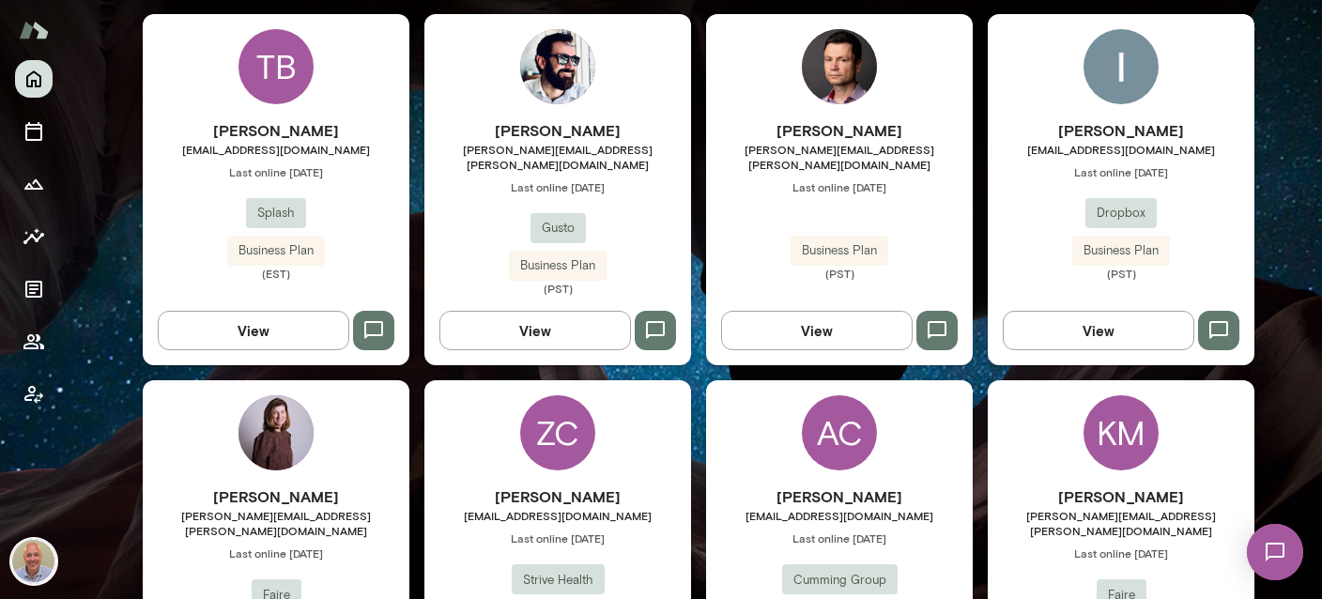
click at [253, 145] on span "tberes@splashfinancial.com" at bounding box center [276, 149] width 267 height 15
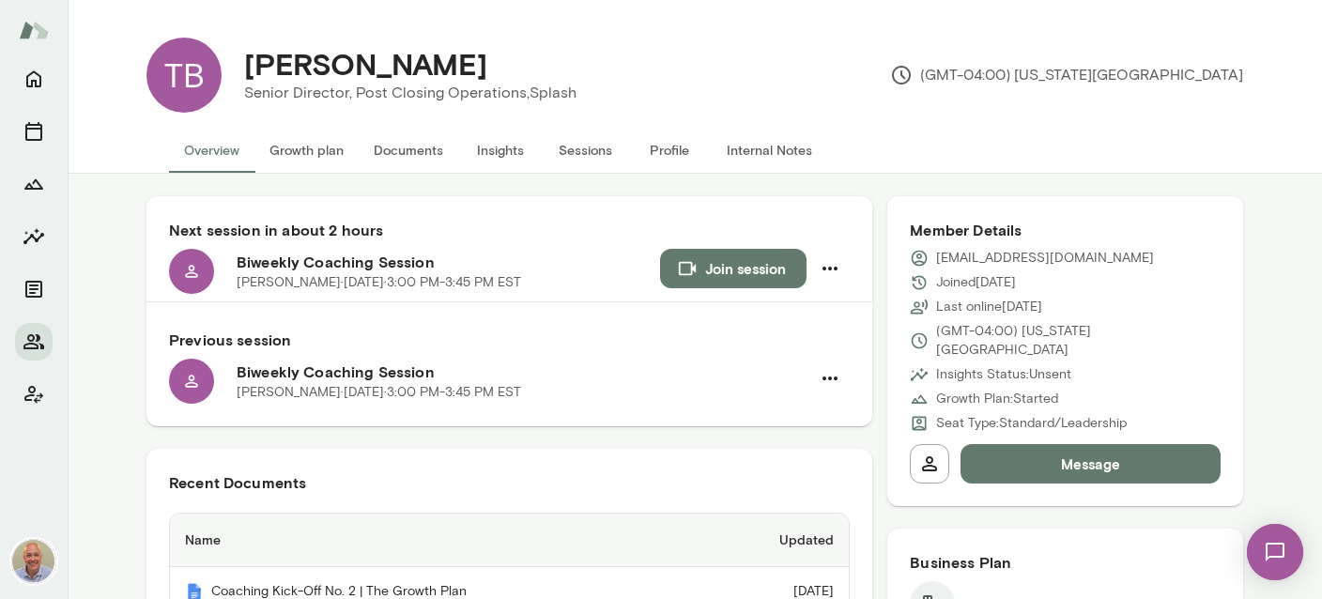
click at [749, 151] on button "Internal Notes" at bounding box center [768, 150] width 115 height 45
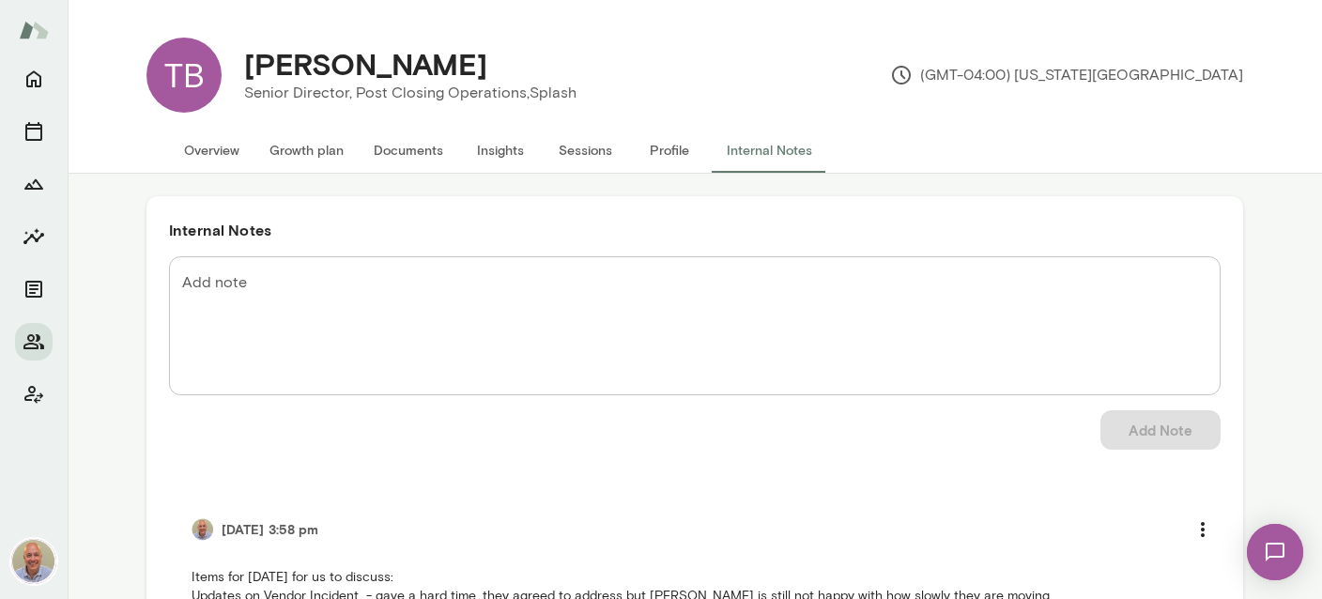
click at [195, 99] on div "TB" at bounding box center [183, 75] width 75 height 75
click at [216, 148] on button "Overview" at bounding box center [211, 150] width 85 height 45
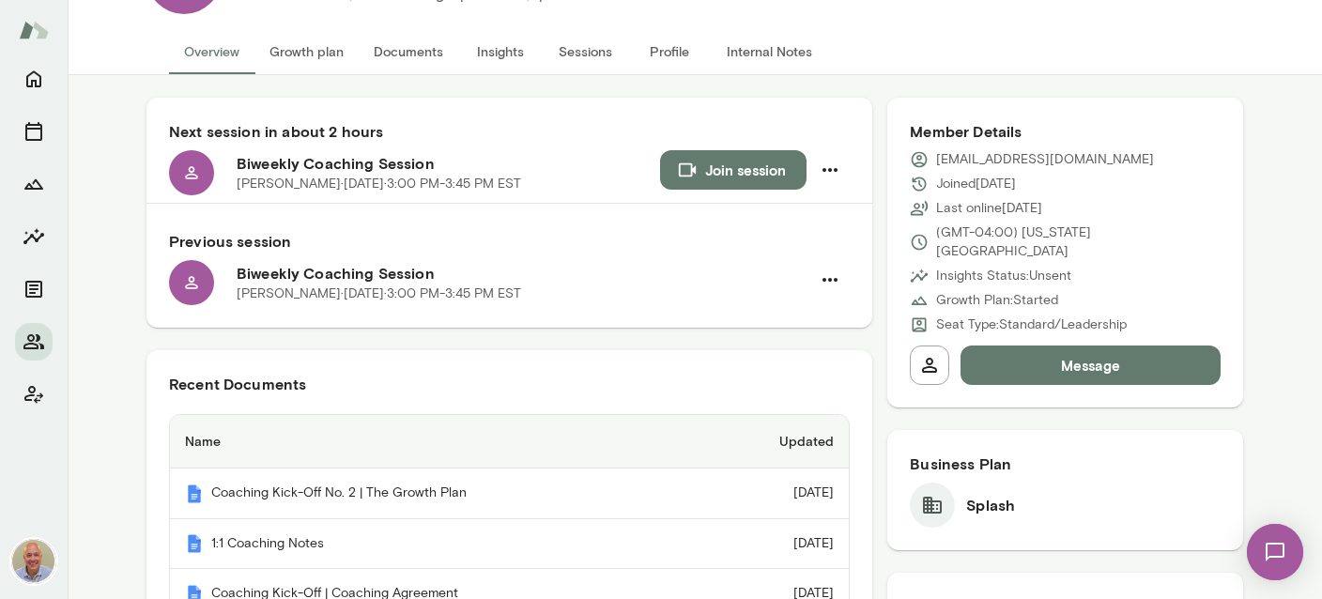
scroll to position [334, 0]
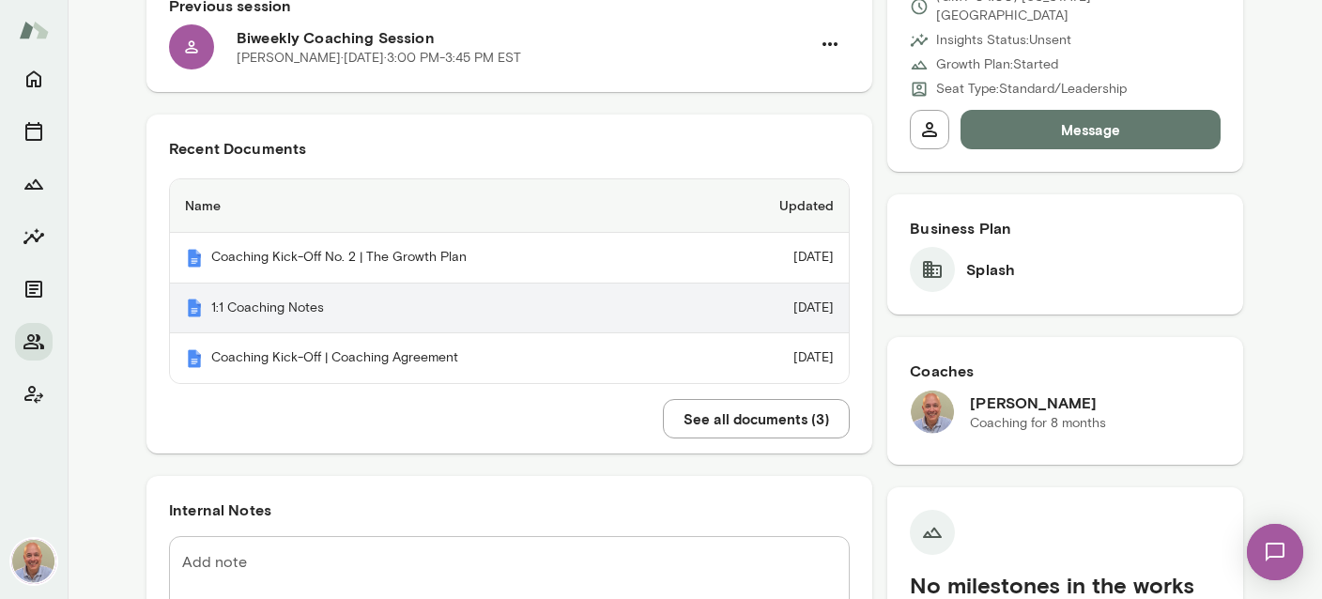
click at [301, 318] on th "1:1 Coaching Notes" at bounding box center [437, 308] width 534 height 51
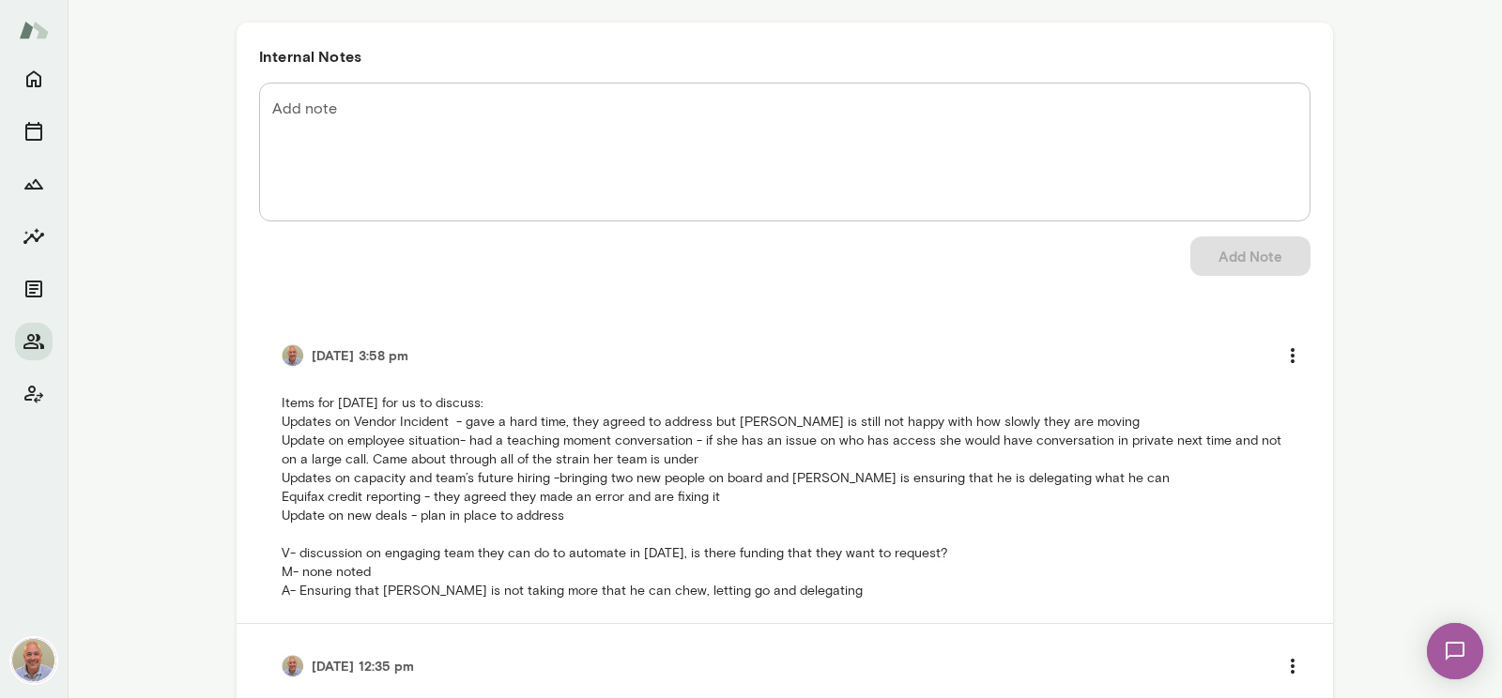
scroll to position [216, 0]
